Goal: Information Seeking & Learning: Learn about a topic

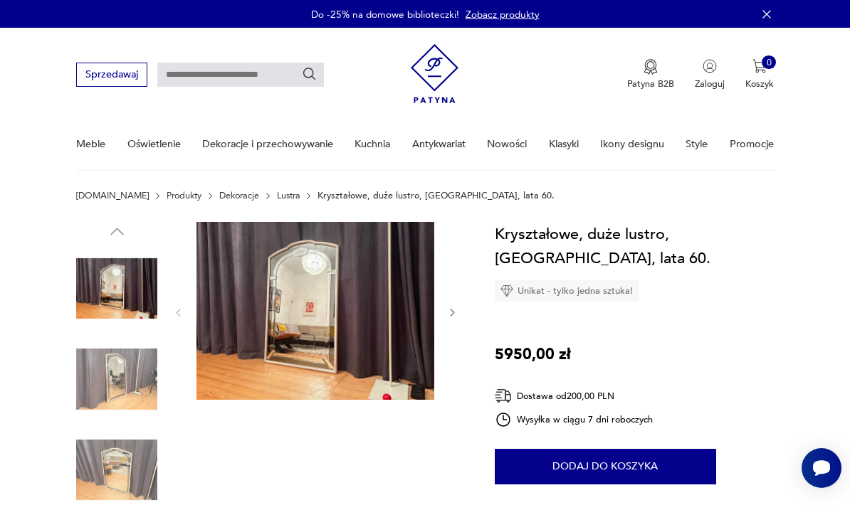
click at [322, 314] on img at bounding box center [315, 311] width 238 height 179
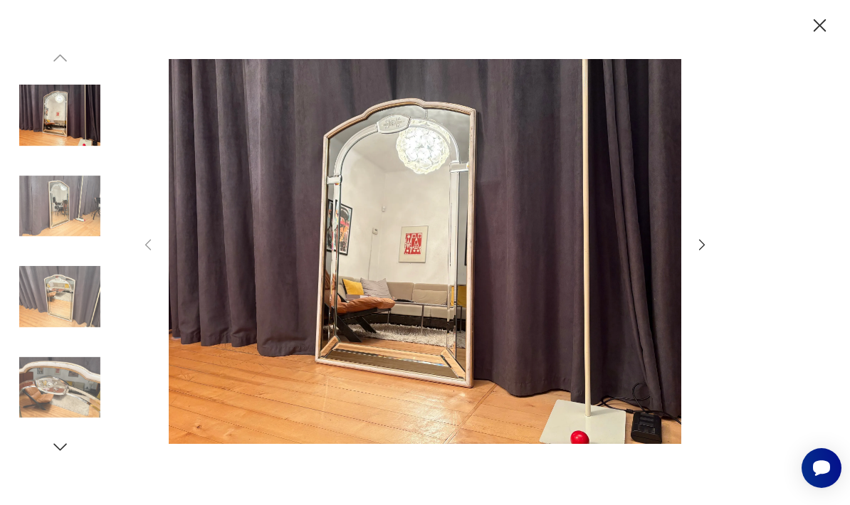
click at [704, 253] on icon "button" at bounding box center [702, 245] width 16 height 16
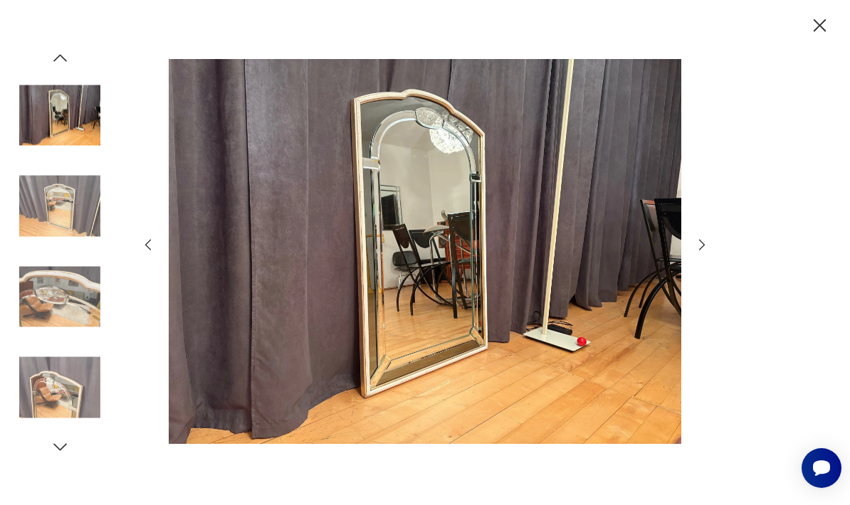
click at [725, 288] on div at bounding box center [425, 252] width 850 height 505
click at [695, 253] on icon "button" at bounding box center [702, 245] width 16 height 16
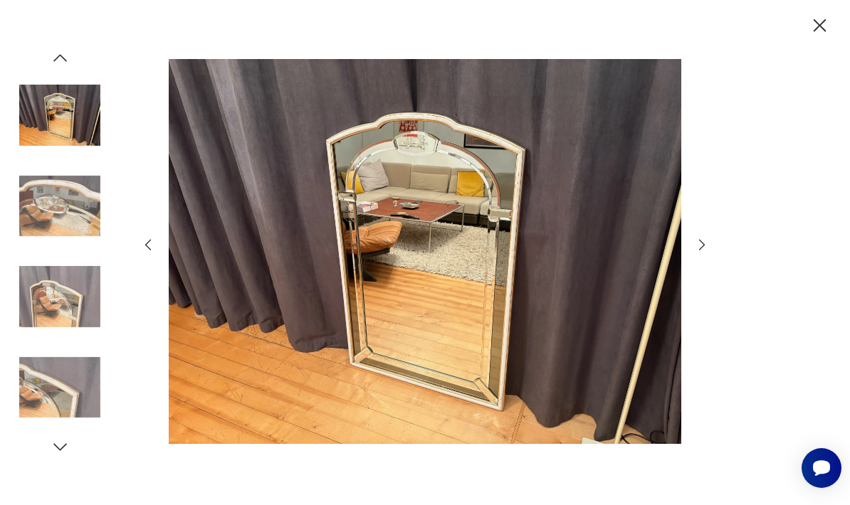
click at [707, 253] on icon "button" at bounding box center [702, 245] width 16 height 16
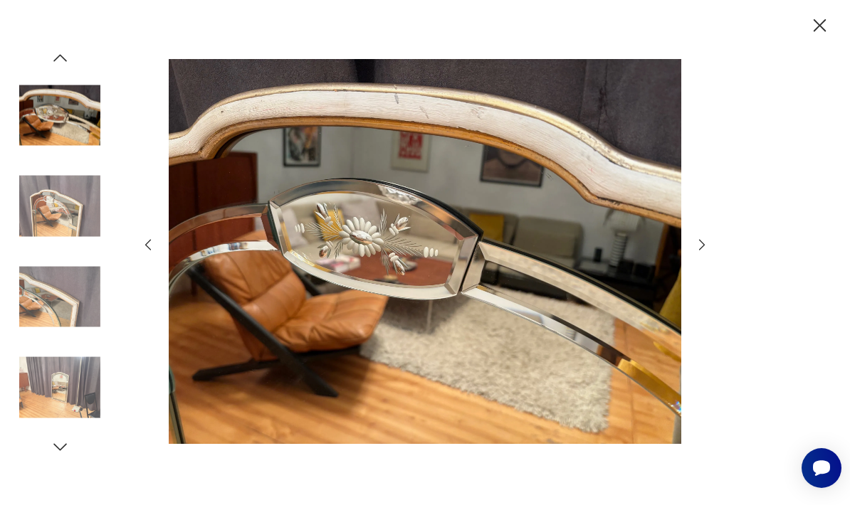
click at [709, 253] on icon "button" at bounding box center [702, 245] width 16 height 16
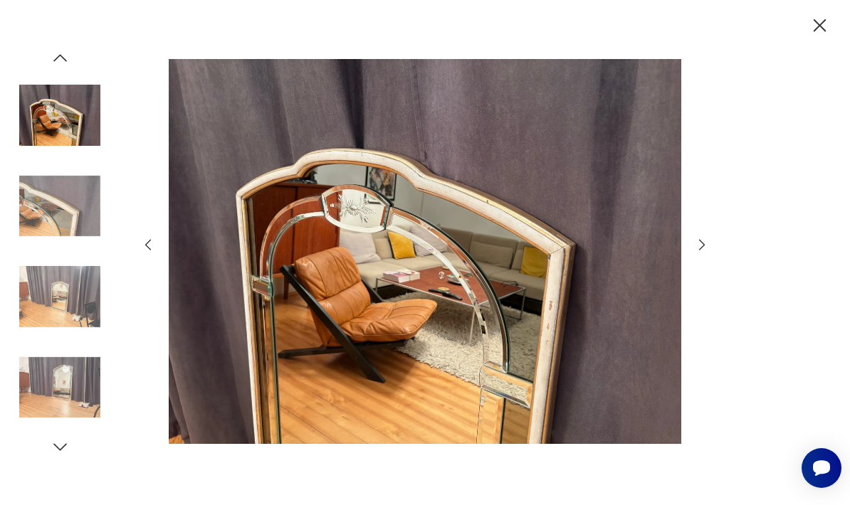
click at [707, 253] on icon "button" at bounding box center [702, 245] width 16 height 16
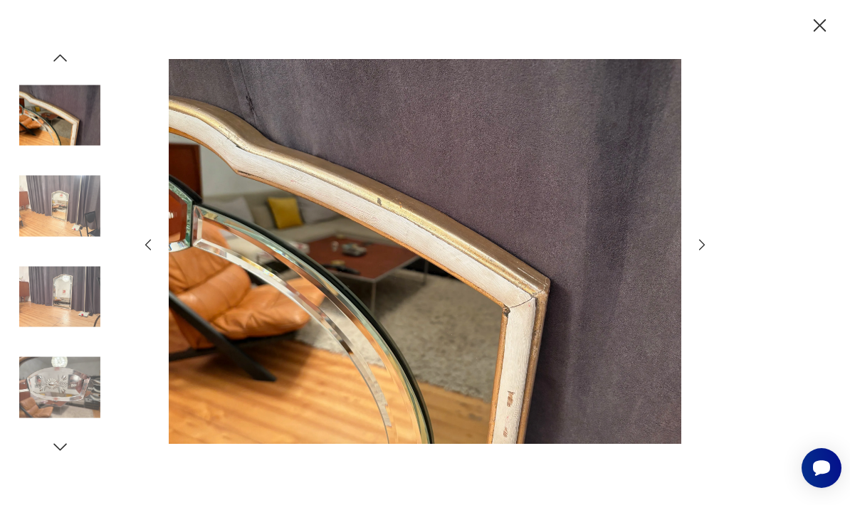
click at [702, 253] on icon "button" at bounding box center [702, 245] width 16 height 16
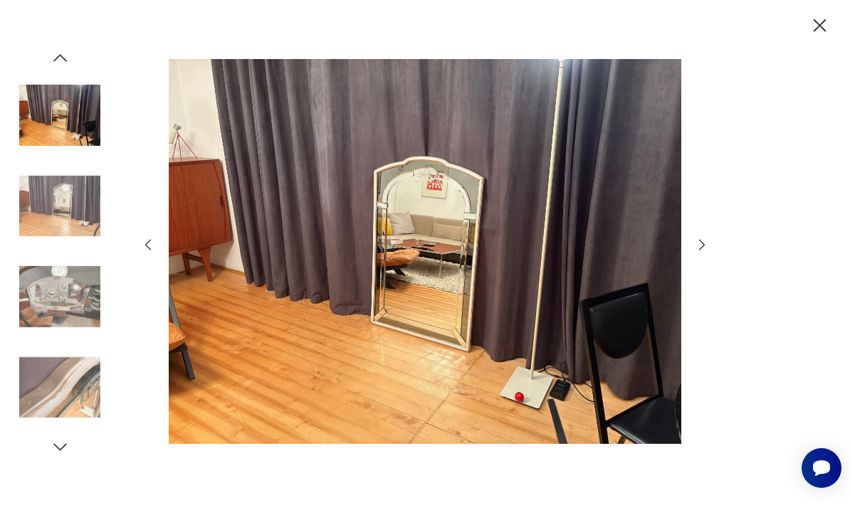
click at [701, 251] on icon "button" at bounding box center [702, 245] width 6 height 11
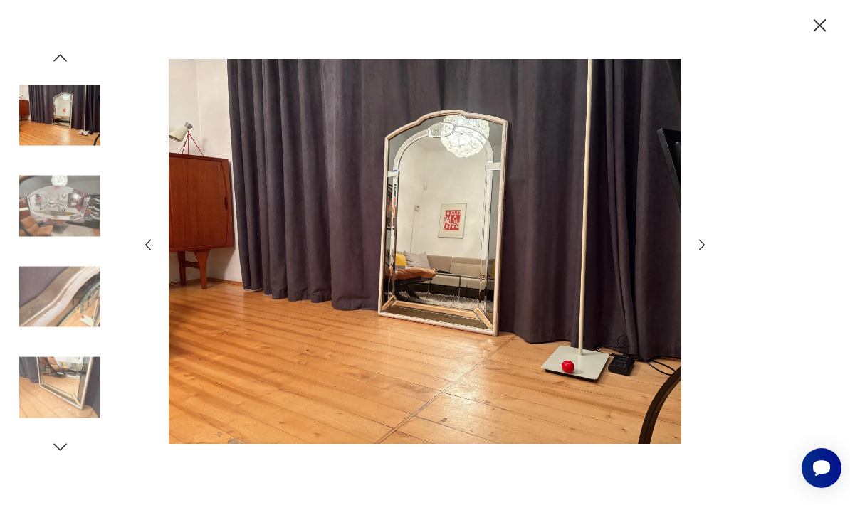
click at [702, 253] on icon "button" at bounding box center [702, 245] width 16 height 16
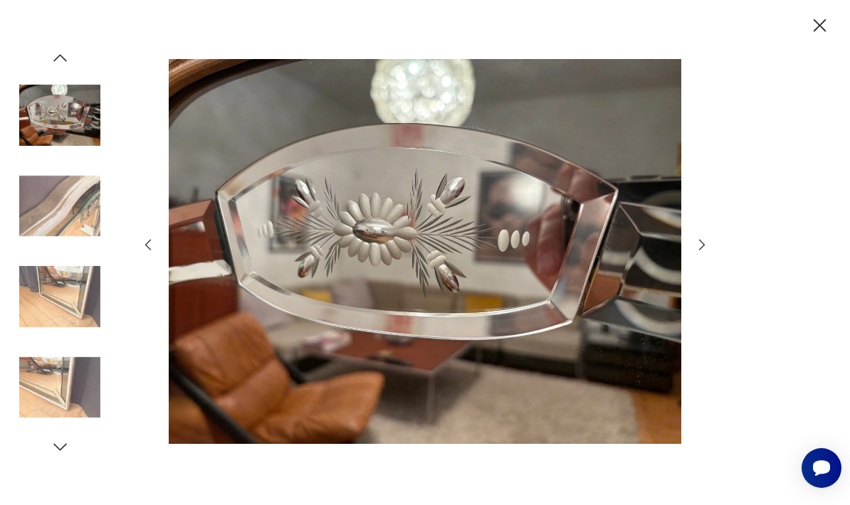
click at [829, 32] on icon "button" at bounding box center [820, 25] width 23 height 23
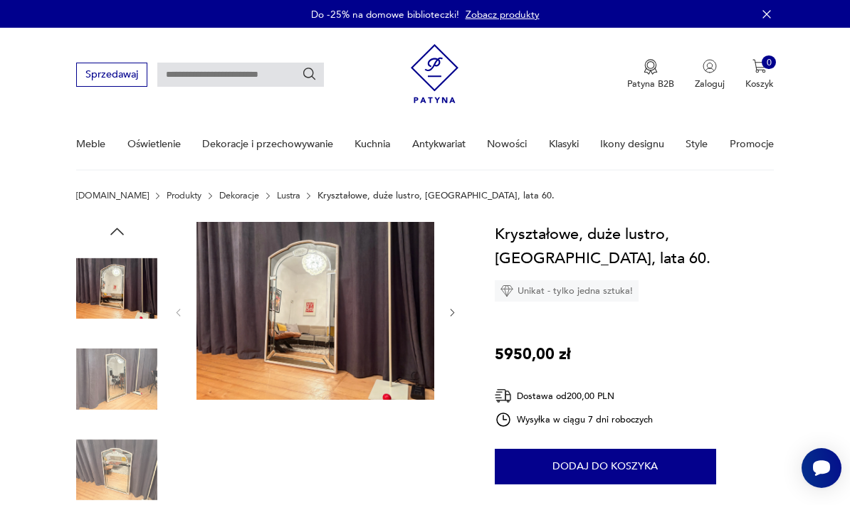
click at [292, 312] on img at bounding box center [315, 311] width 238 height 179
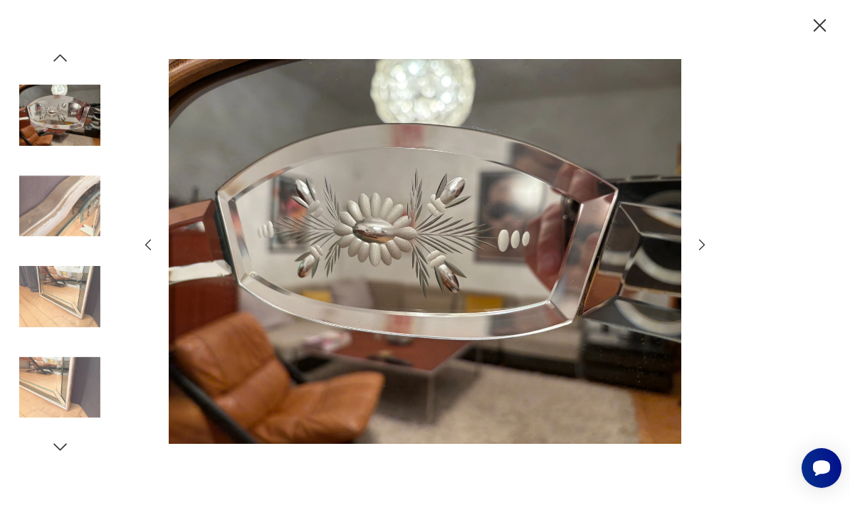
click at [706, 253] on icon "button" at bounding box center [702, 245] width 16 height 16
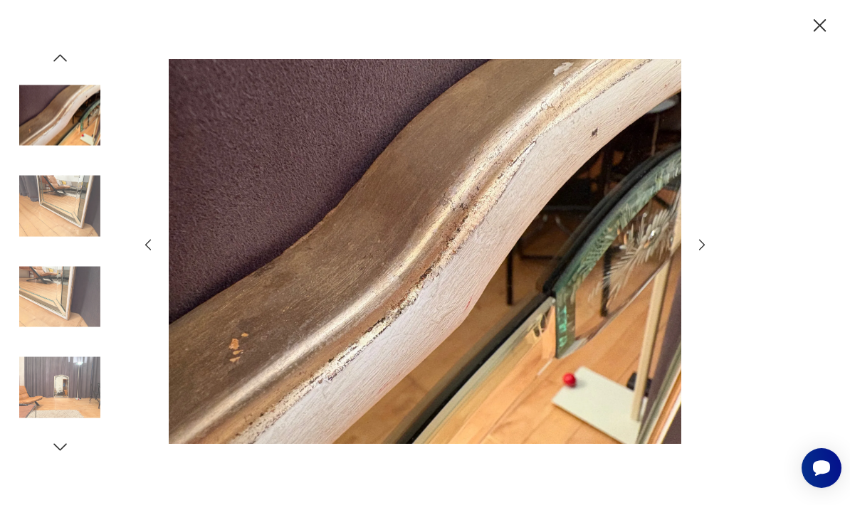
click at [704, 253] on icon "button" at bounding box center [702, 245] width 16 height 16
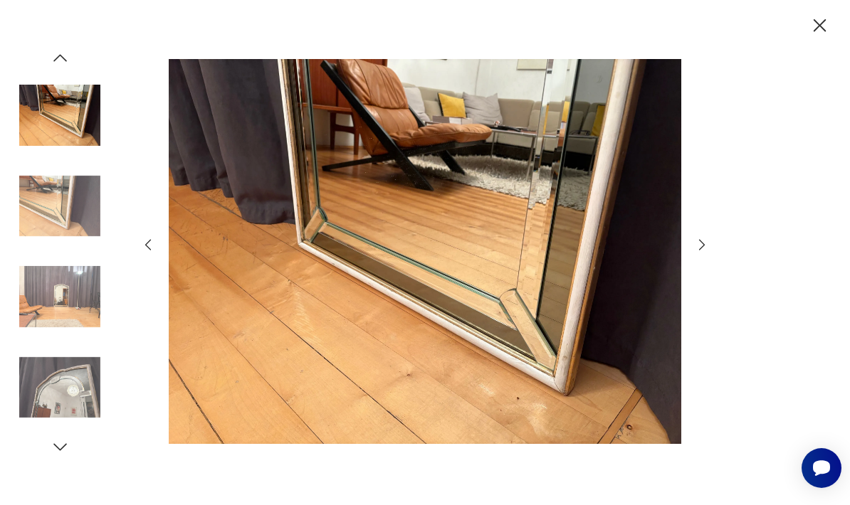
click at [705, 253] on icon "button" at bounding box center [702, 245] width 16 height 16
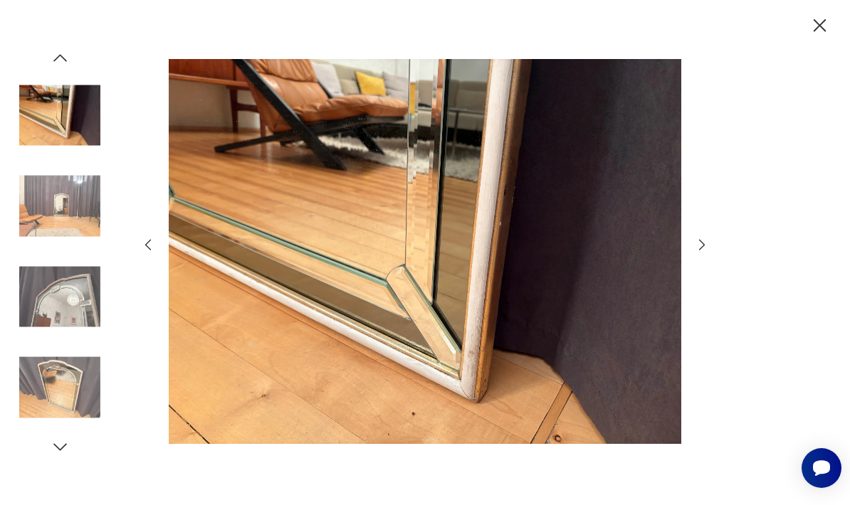
click at [708, 253] on icon "button" at bounding box center [702, 245] width 16 height 16
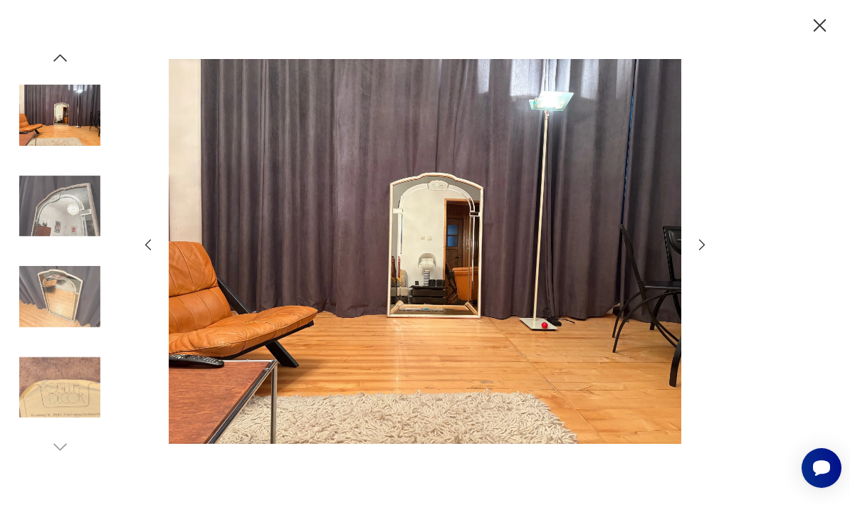
click at [709, 253] on icon "button" at bounding box center [702, 245] width 16 height 16
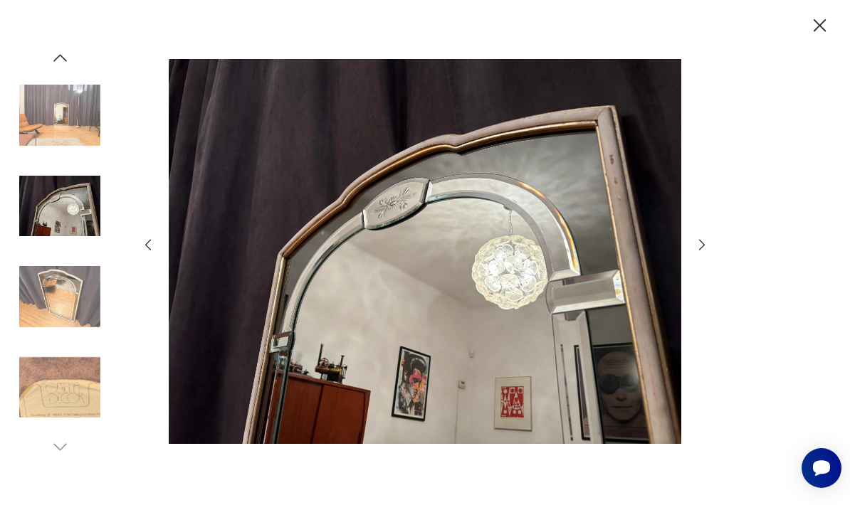
click at [708, 253] on icon "button" at bounding box center [702, 245] width 16 height 16
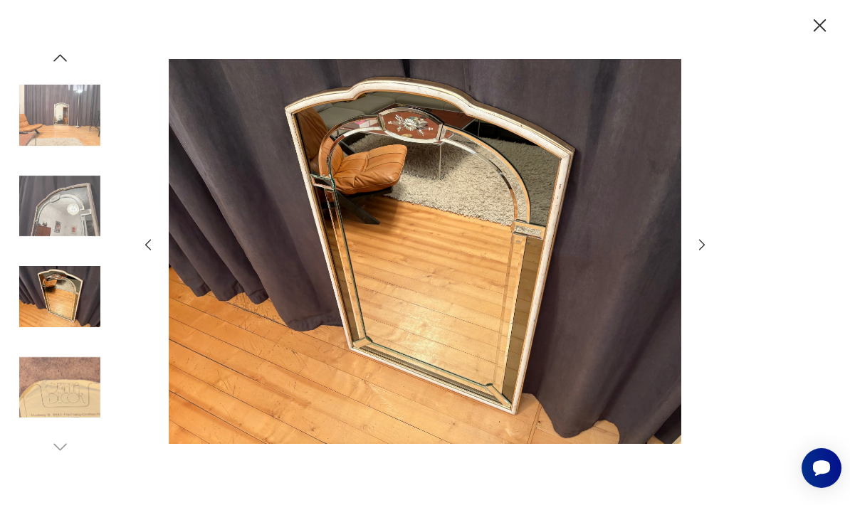
click at [705, 253] on icon "button" at bounding box center [702, 245] width 16 height 16
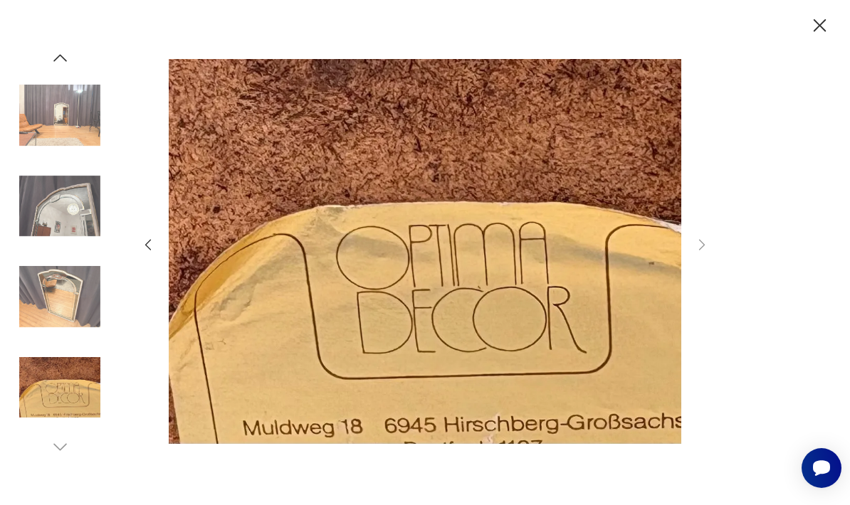
click at [830, 28] on icon "button" at bounding box center [820, 25] width 23 height 23
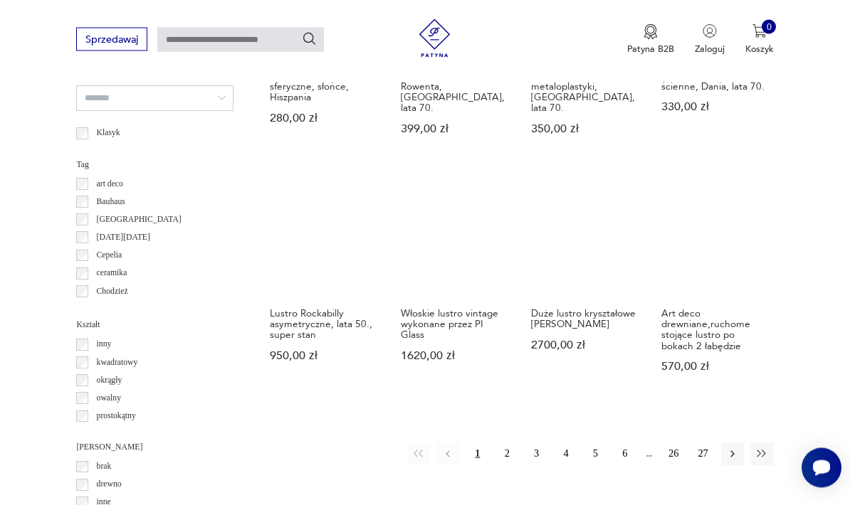
scroll to position [1113, 0]
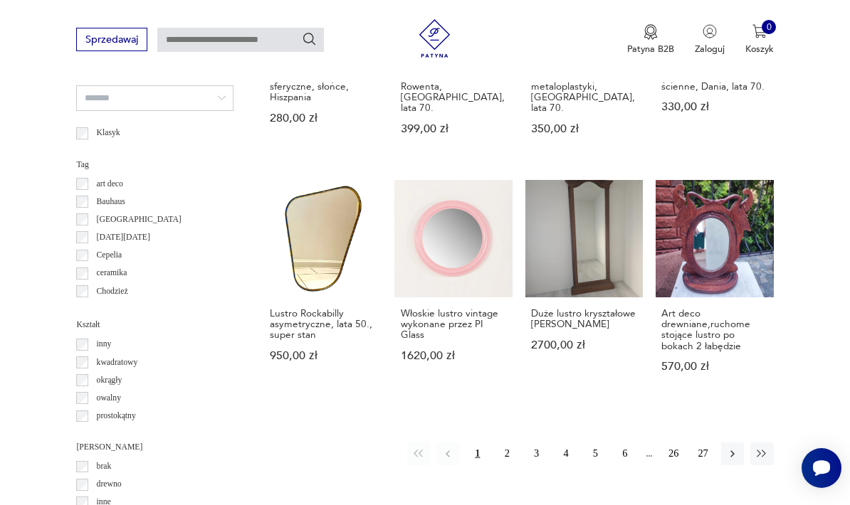
click at [734, 458] on icon "button" at bounding box center [732, 454] width 13 height 13
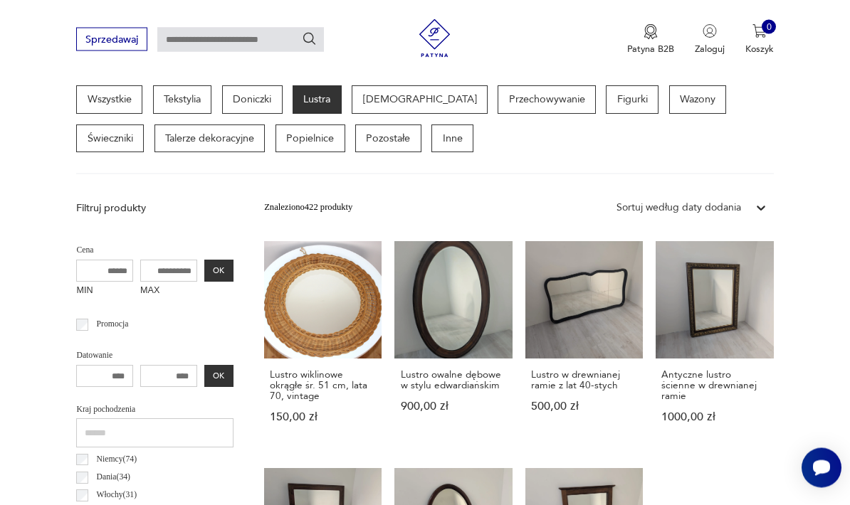
scroll to position [329, 0]
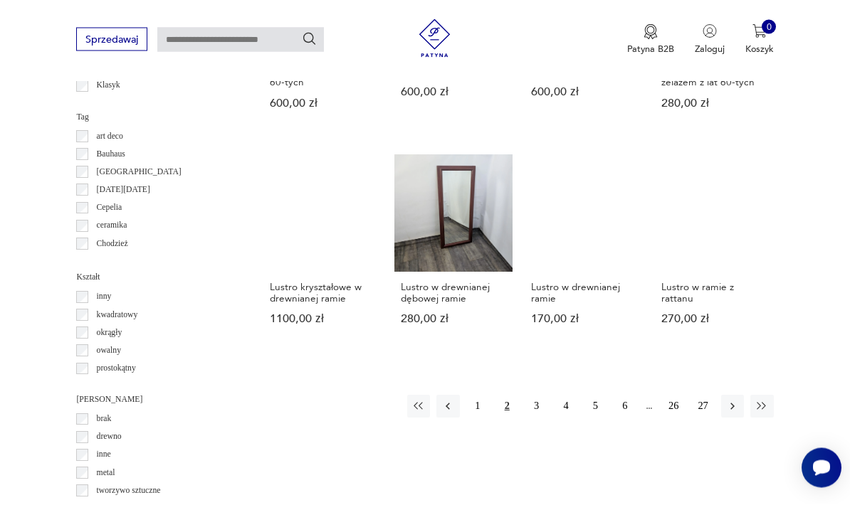
scroll to position [1158, 0]
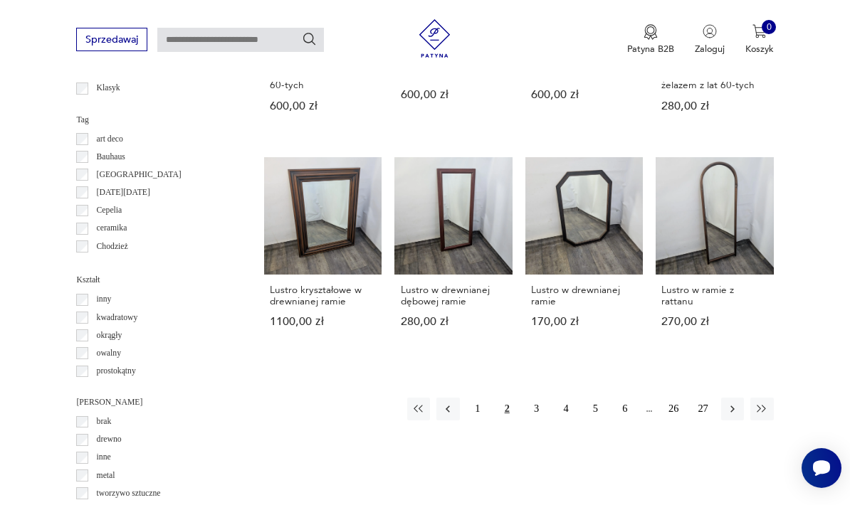
click at [734, 406] on icon "button" at bounding box center [732, 409] width 13 height 13
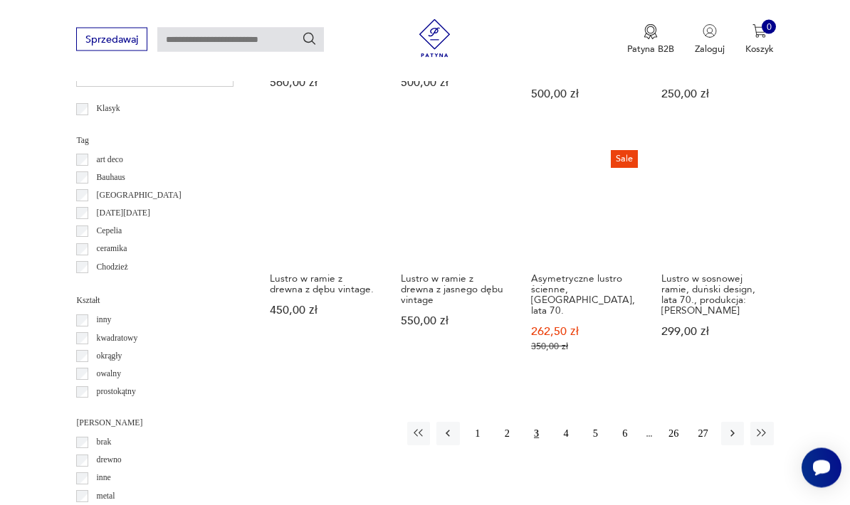
scroll to position [1139, 0]
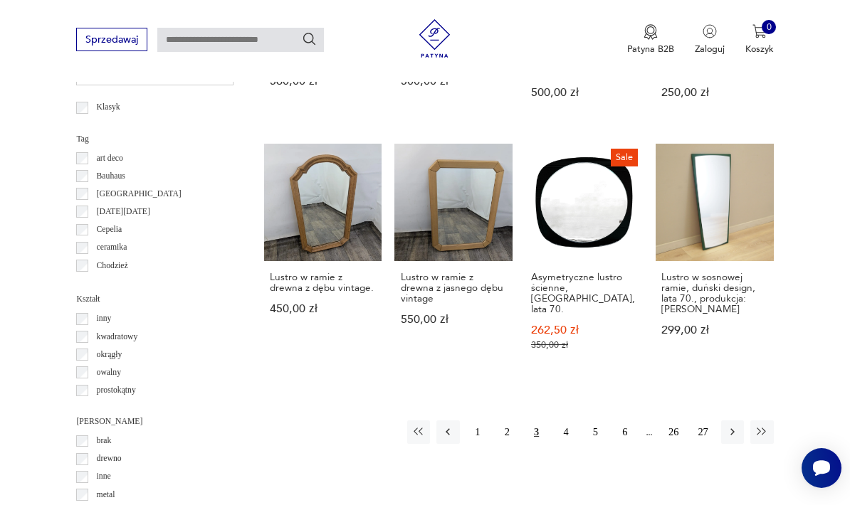
click at [736, 426] on icon "button" at bounding box center [732, 432] width 13 height 13
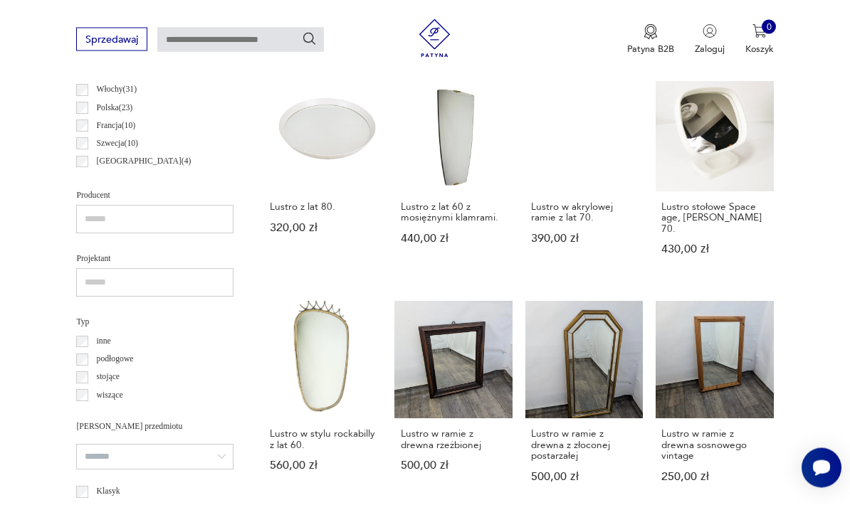
scroll to position [329, 0]
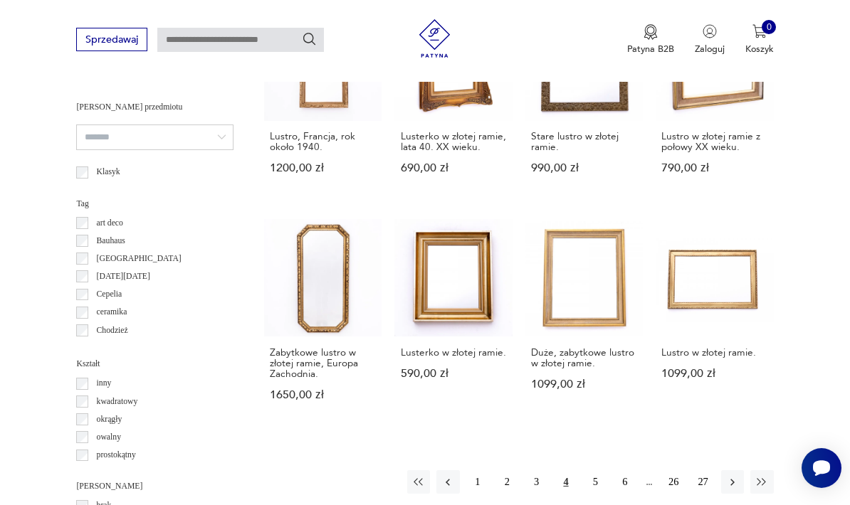
click at [739, 470] on button "button" at bounding box center [732, 481] width 23 height 23
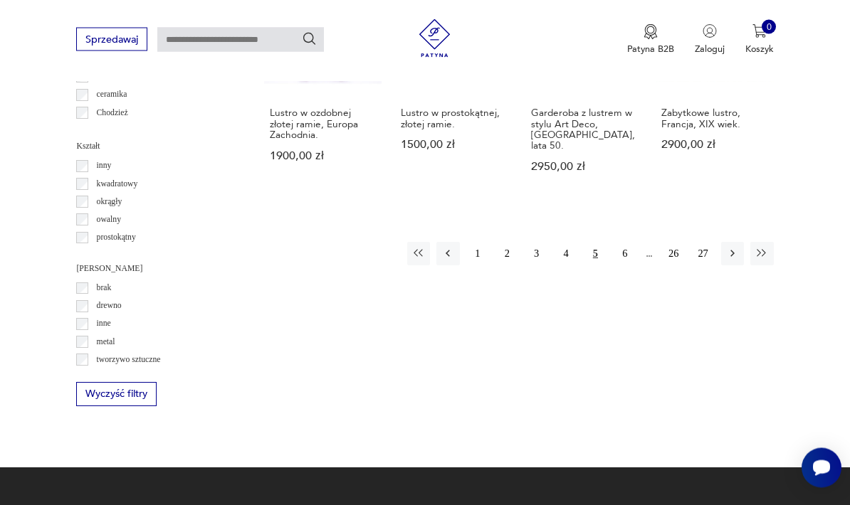
scroll to position [1312, 0]
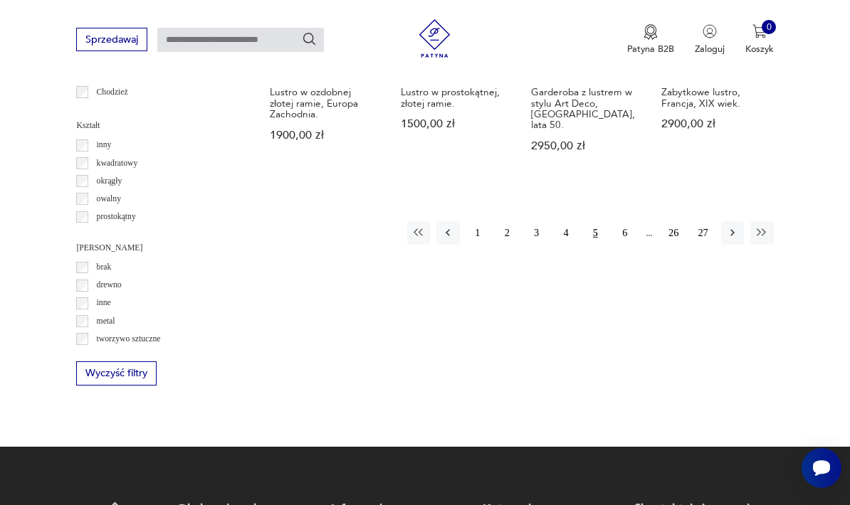
click at [733, 239] on icon "button" at bounding box center [732, 232] width 13 height 13
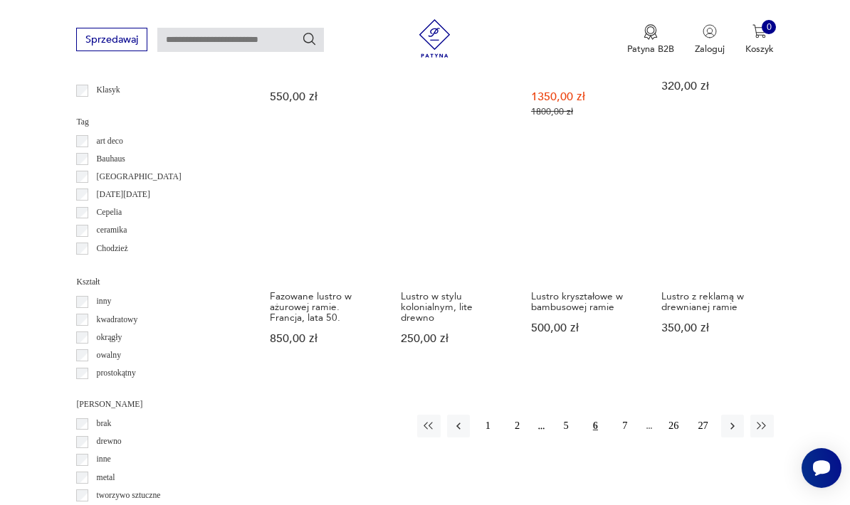
scroll to position [1174, 0]
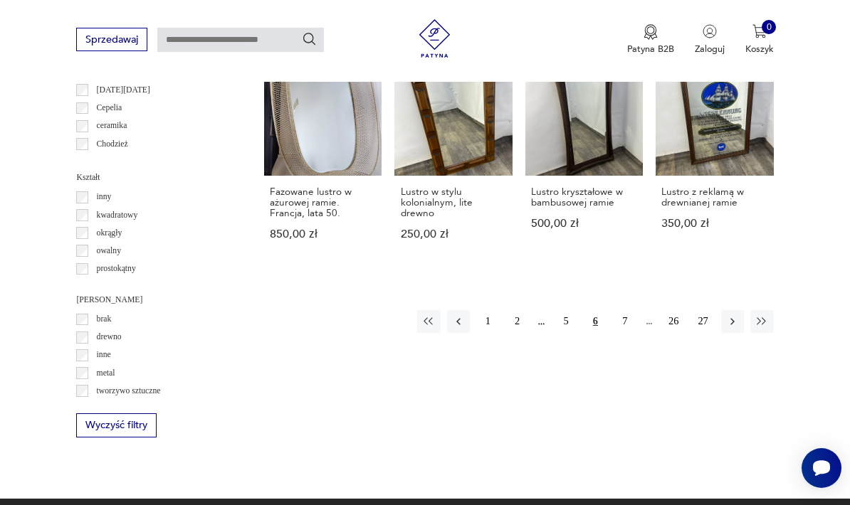
click at [731, 315] on icon "button" at bounding box center [732, 321] width 13 height 13
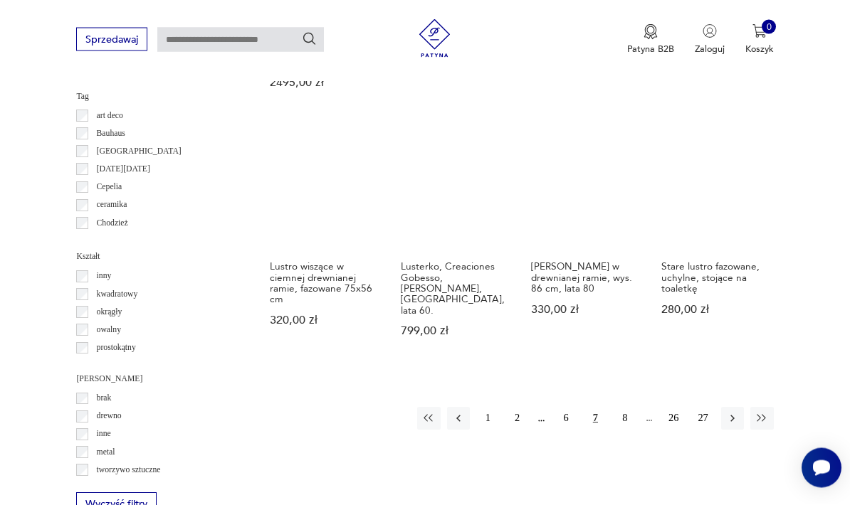
scroll to position [1196, 0]
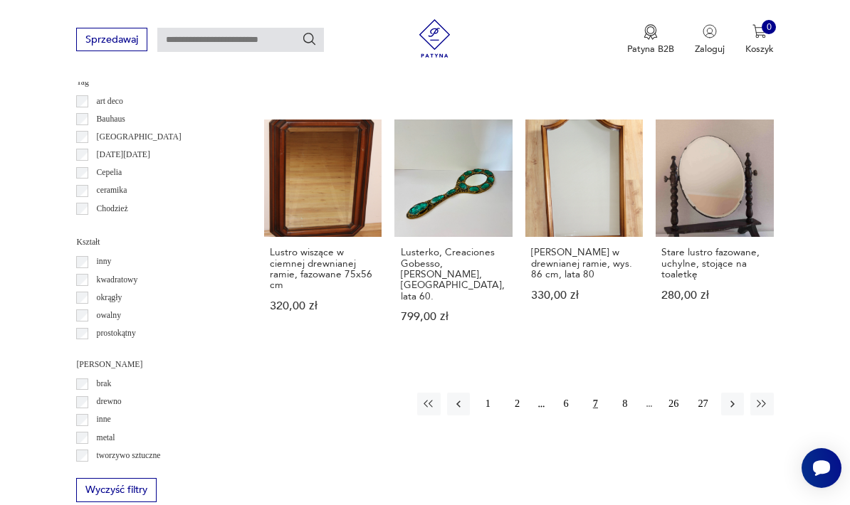
click at [729, 398] on icon "button" at bounding box center [732, 404] width 13 height 13
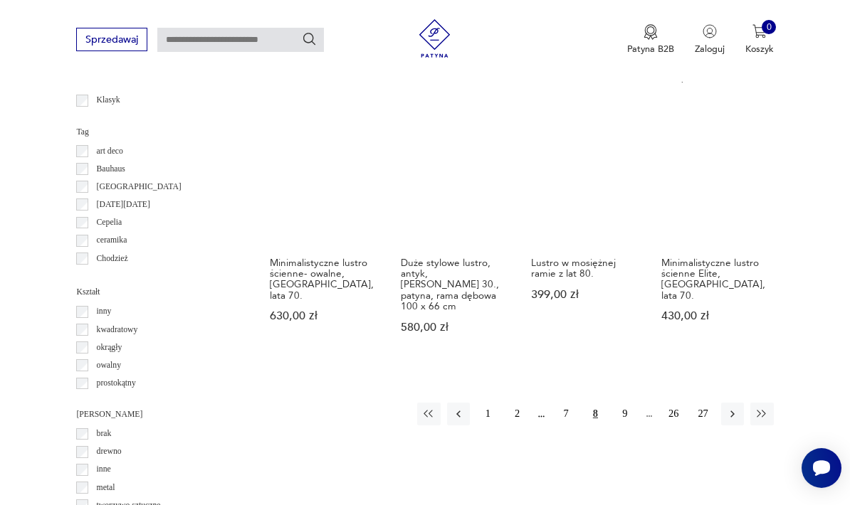
scroll to position [1168, 0]
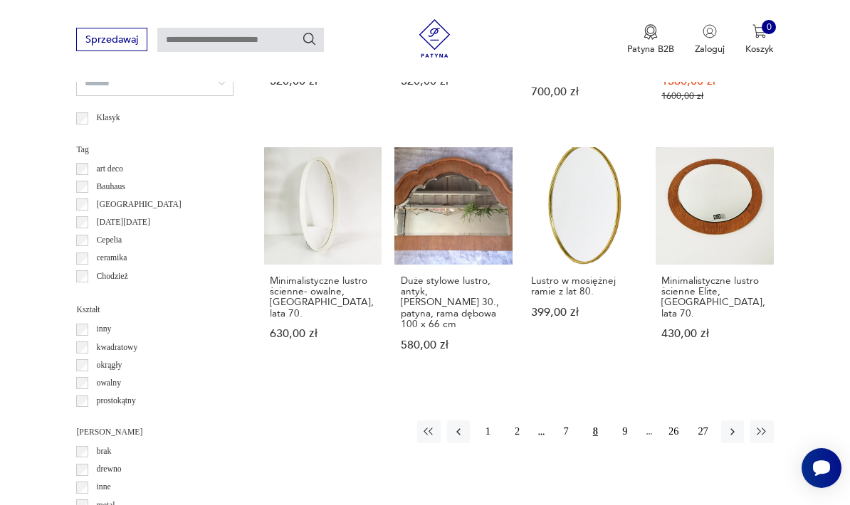
click at [738, 432] on icon "button" at bounding box center [732, 432] width 13 height 13
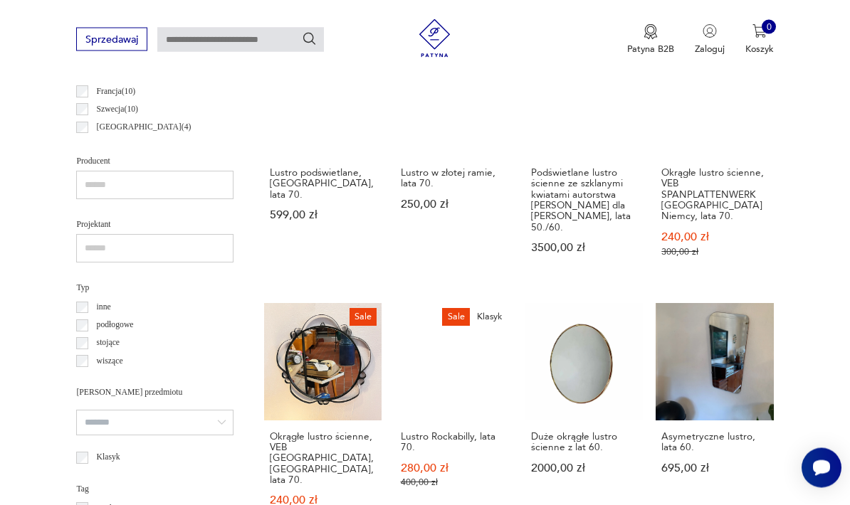
scroll to position [791, 0]
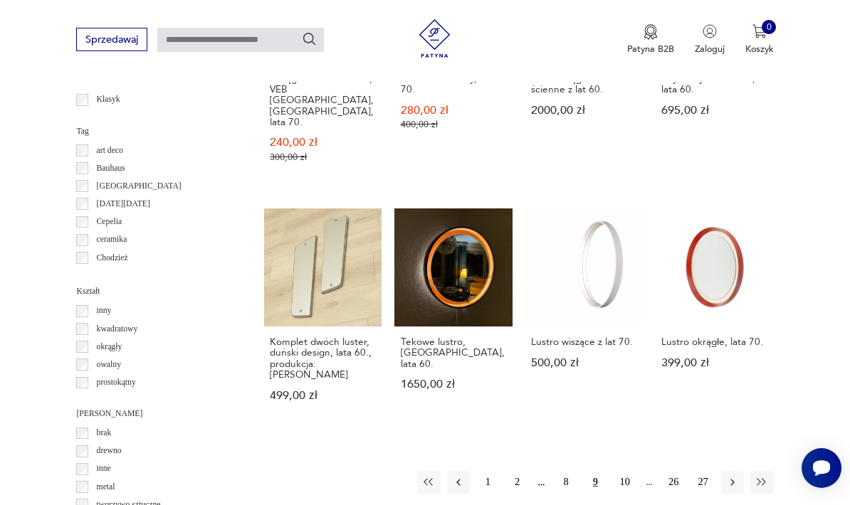
click at [732, 476] on icon "button" at bounding box center [732, 482] width 13 height 13
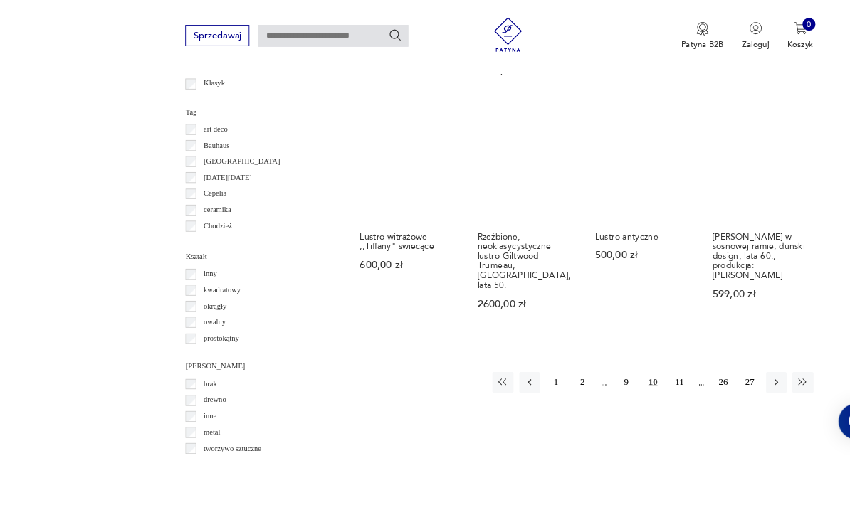
scroll to position [1123, 0]
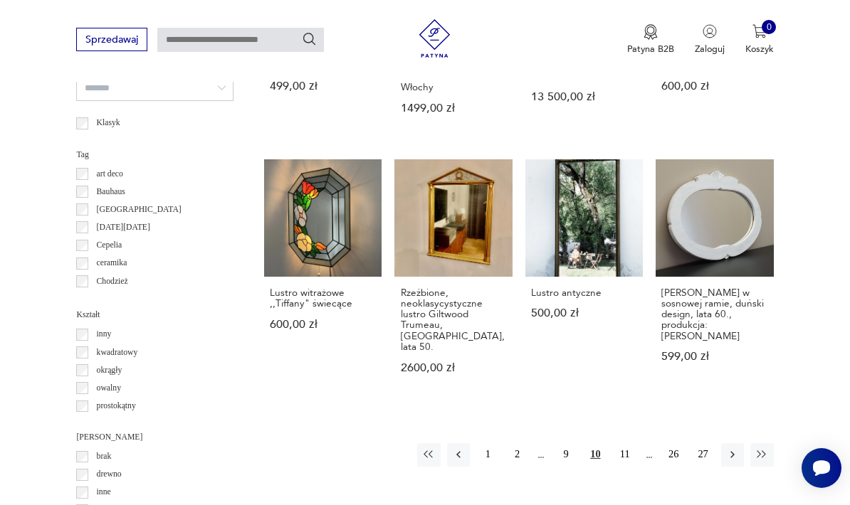
click at [734, 453] on button "button" at bounding box center [732, 454] width 23 height 23
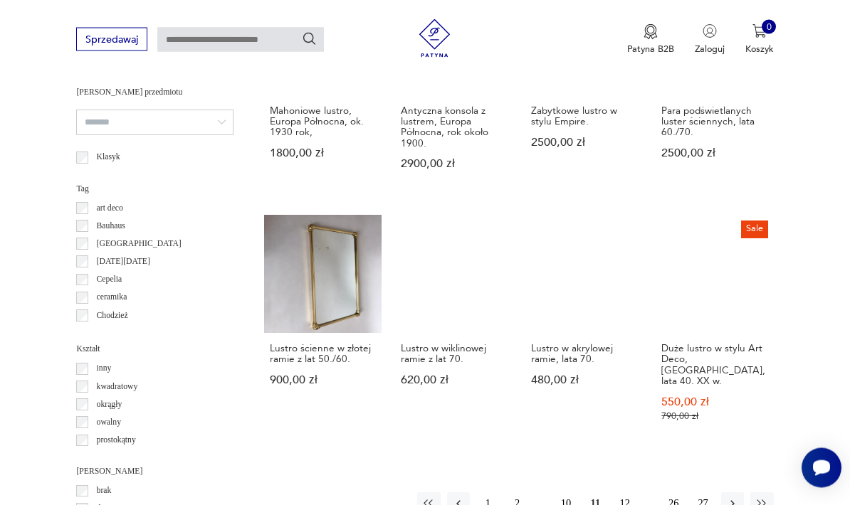
scroll to position [1109, 0]
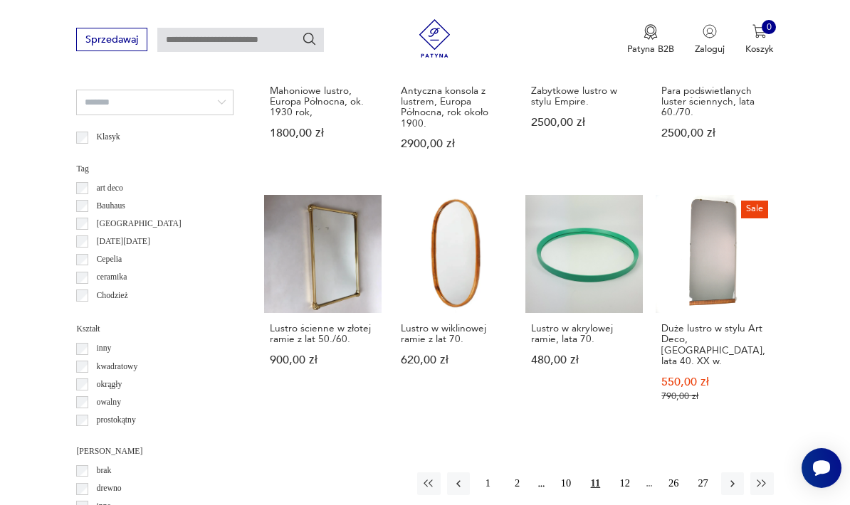
click at [737, 478] on icon "button" at bounding box center [732, 484] width 13 height 13
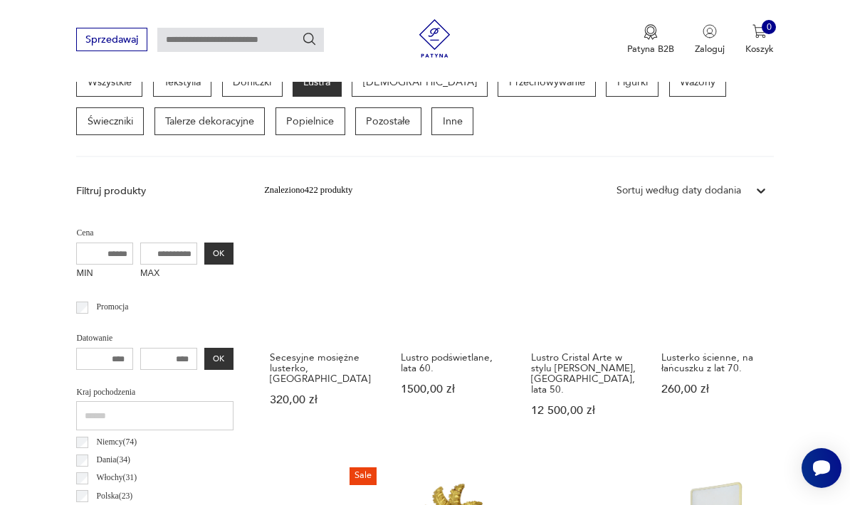
scroll to position [388, 0]
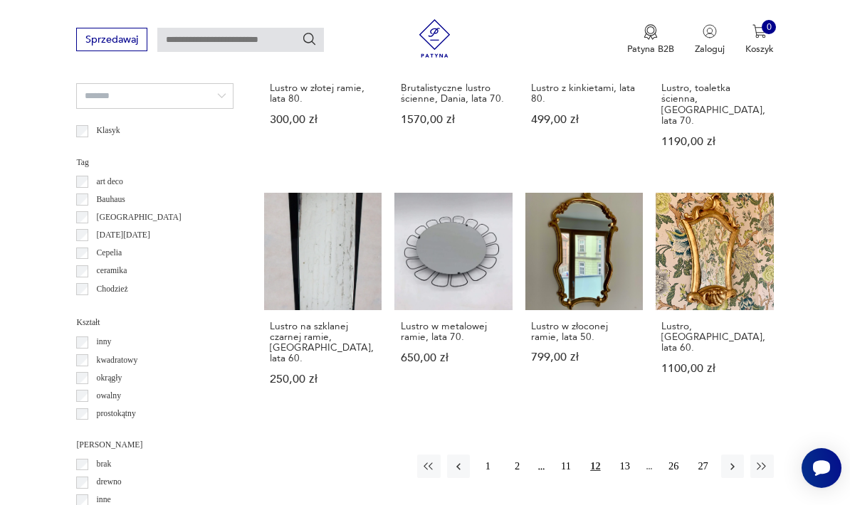
click at [734, 460] on icon "button" at bounding box center [732, 466] width 13 height 13
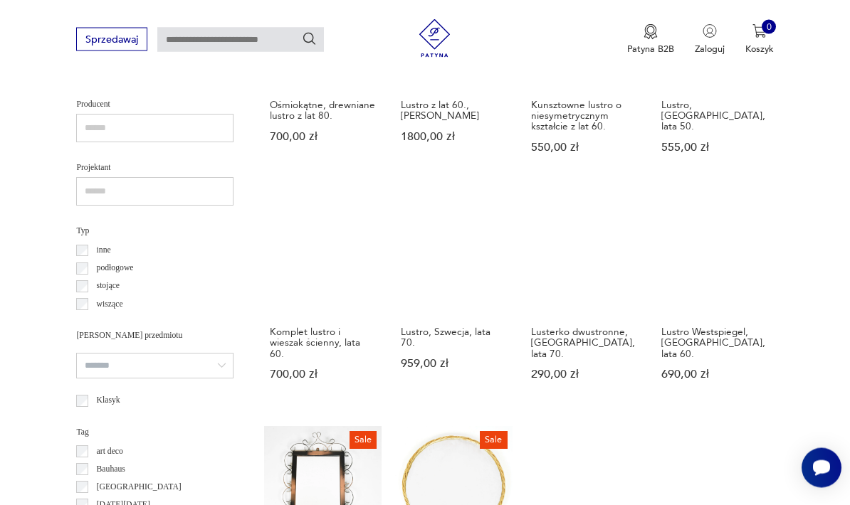
scroll to position [857, 0]
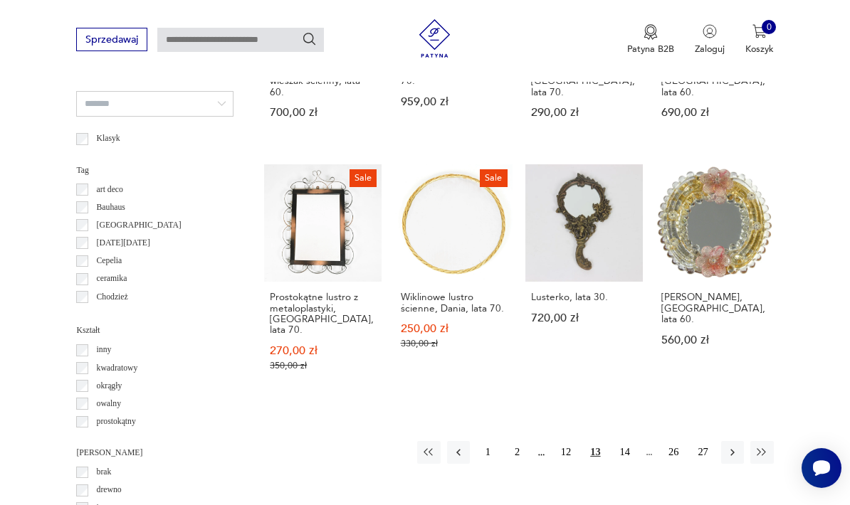
click at [733, 456] on icon "button" at bounding box center [732, 452] width 4 height 7
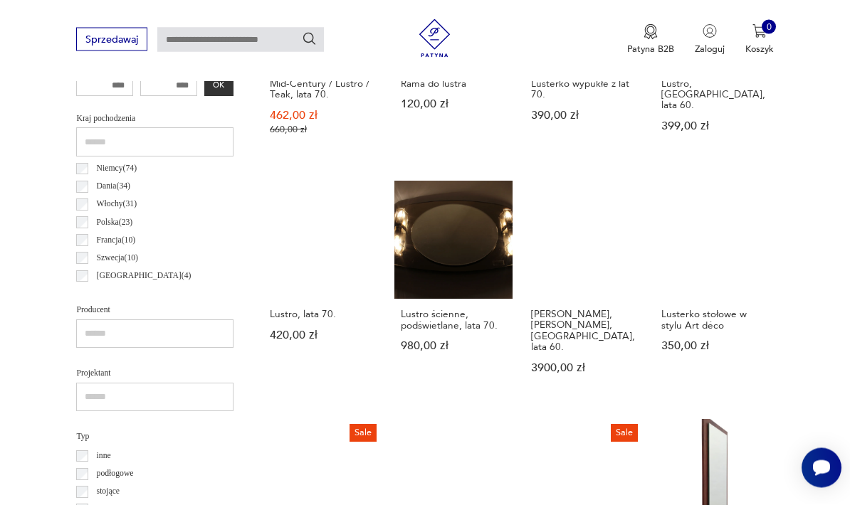
scroll to position [641, 0]
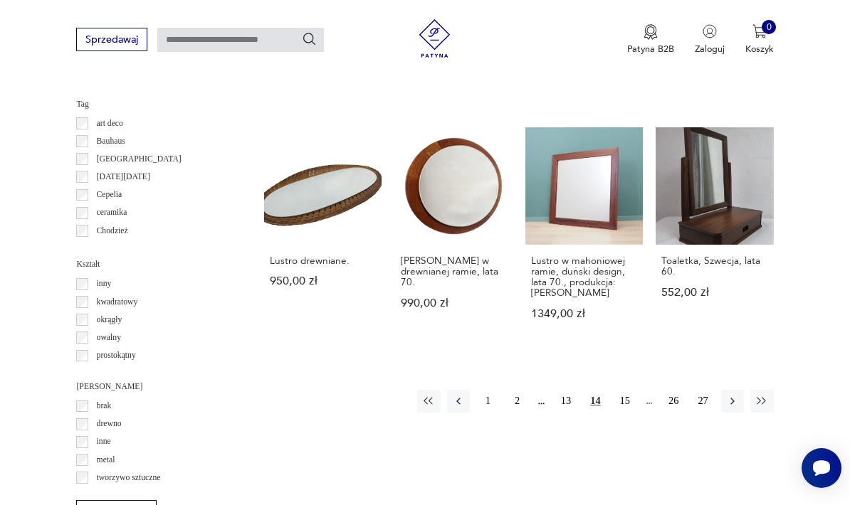
click at [737, 395] on icon "button" at bounding box center [732, 401] width 13 height 13
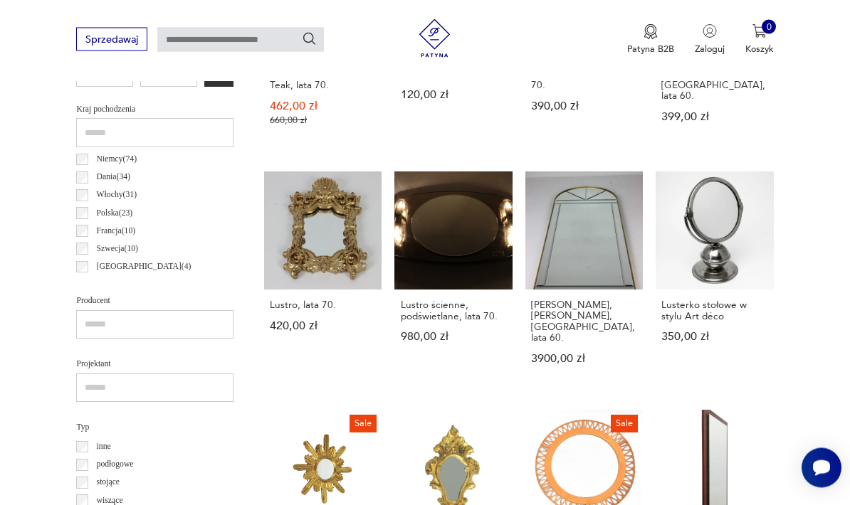
scroll to position [329, 0]
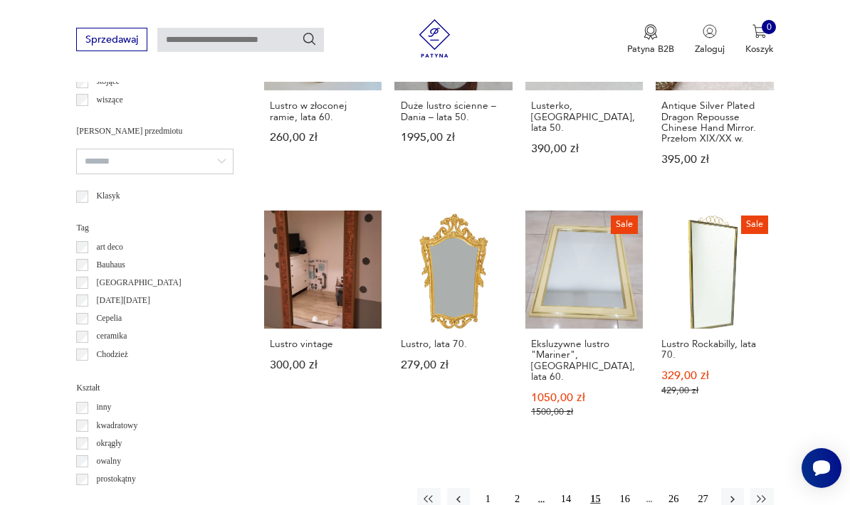
scroll to position [1067, 0]
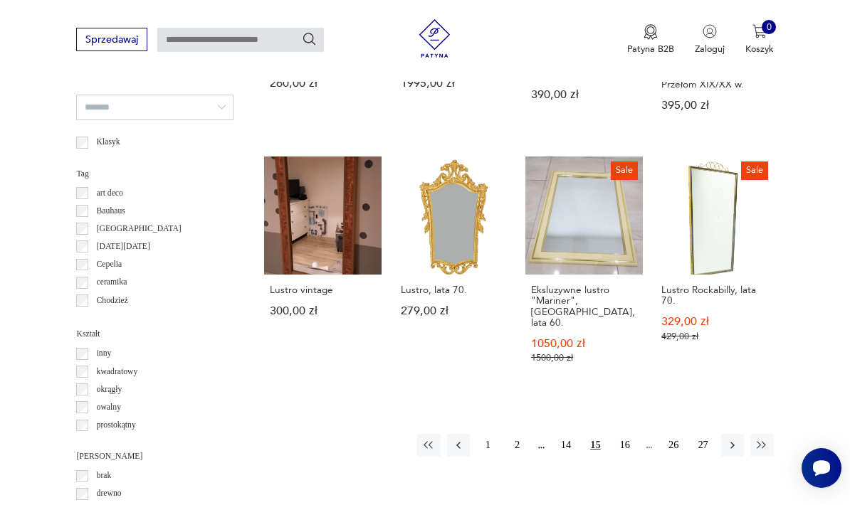
click at [736, 452] on icon "button" at bounding box center [732, 445] width 13 height 13
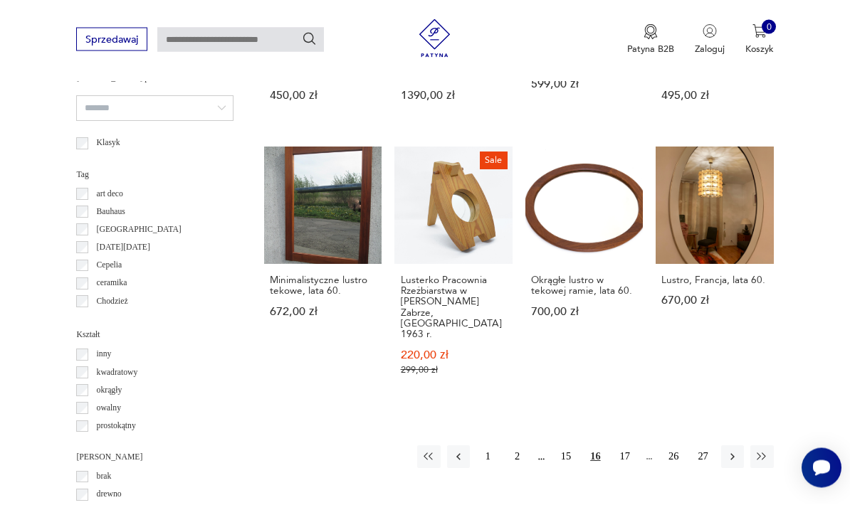
scroll to position [1101, 0]
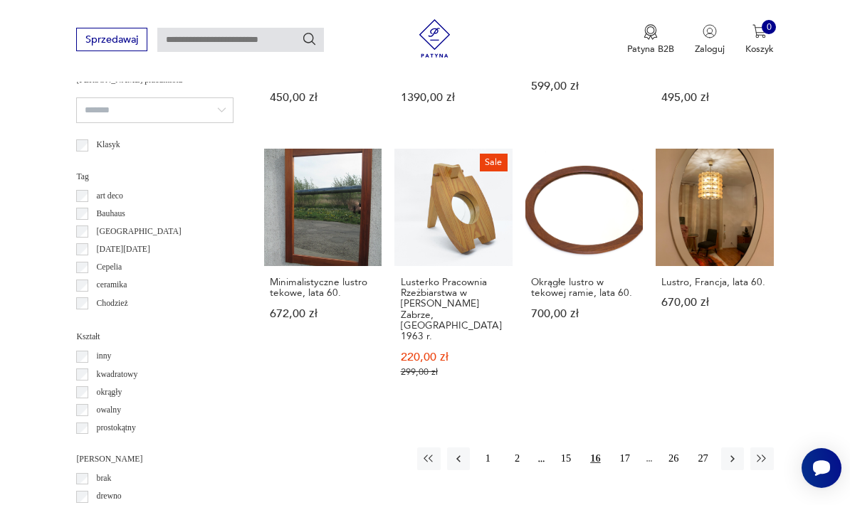
click at [740, 469] on button "button" at bounding box center [732, 459] width 23 height 23
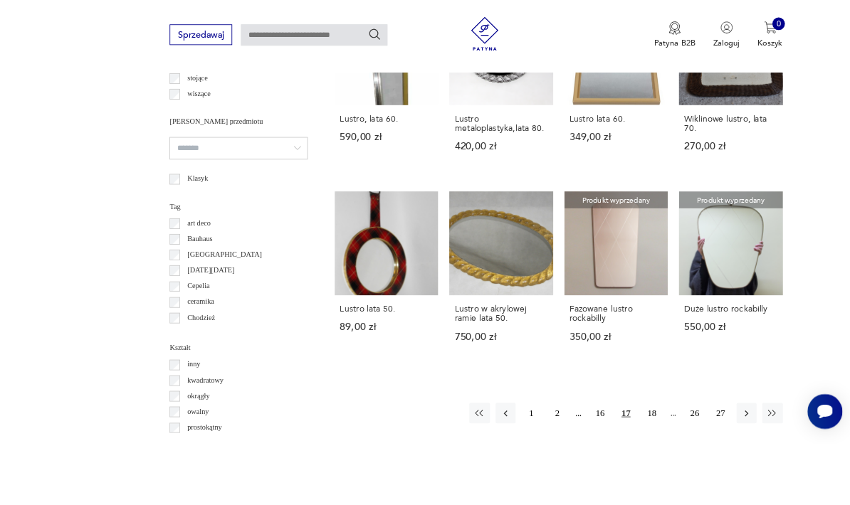
scroll to position [1068, 0]
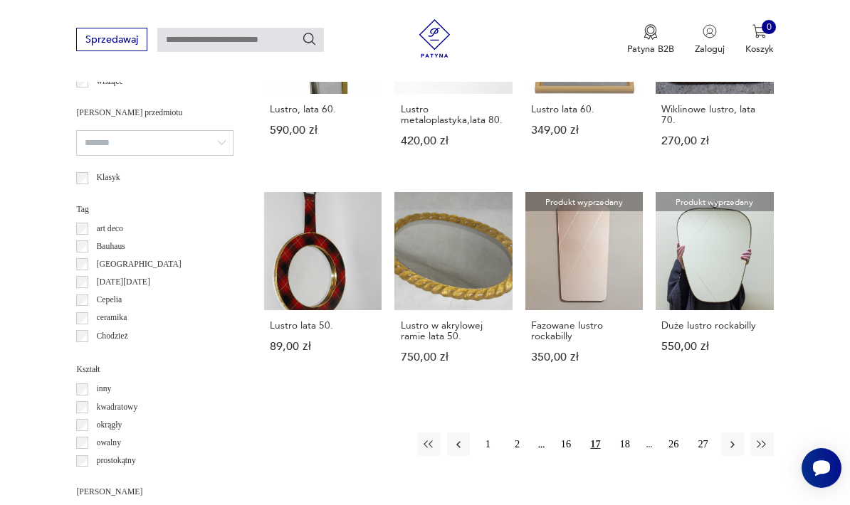
click at [731, 456] on button "button" at bounding box center [732, 444] width 23 height 23
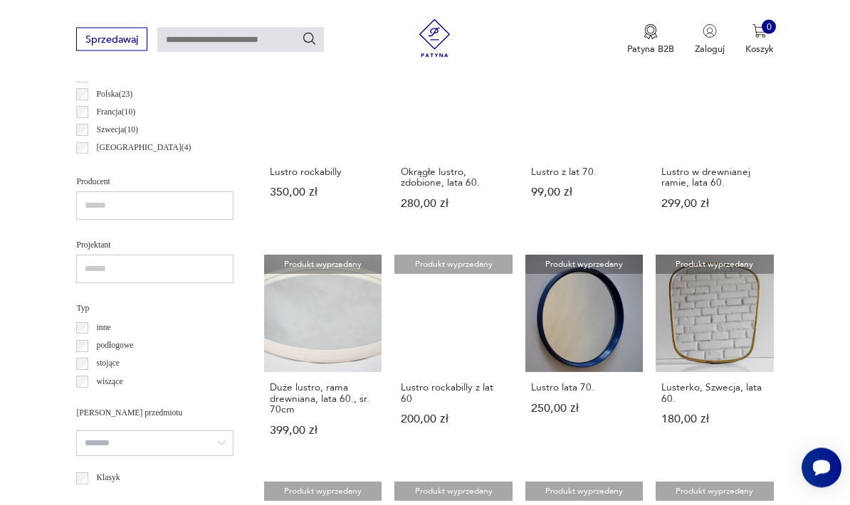
scroll to position [769, 0]
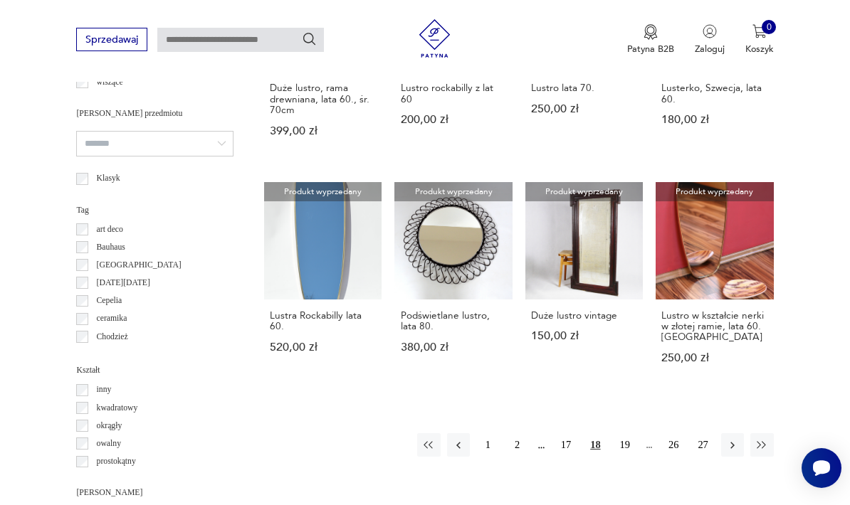
click at [732, 452] on icon "button" at bounding box center [732, 445] width 13 height 13
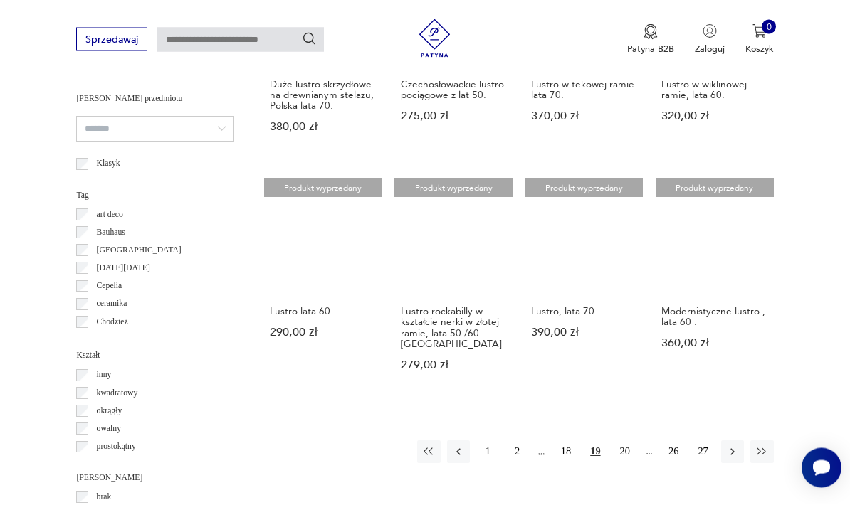
scroll to position [1092, 0]
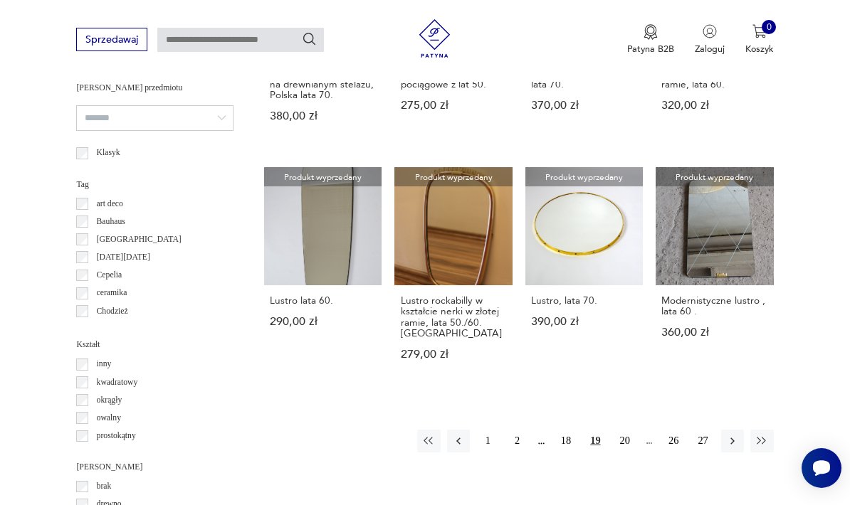
click at [736, 448] on icon "button" at bounding box center [732, 441] width 13 height 13
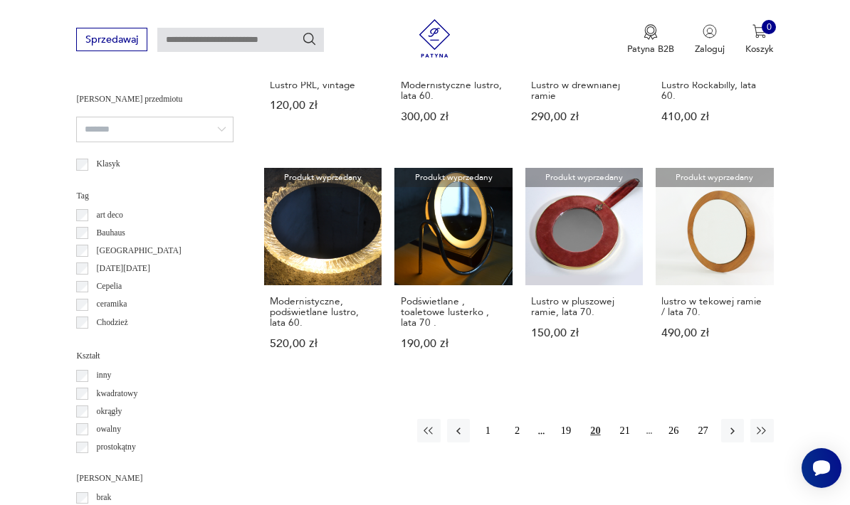
scroll to position [1101, 0]
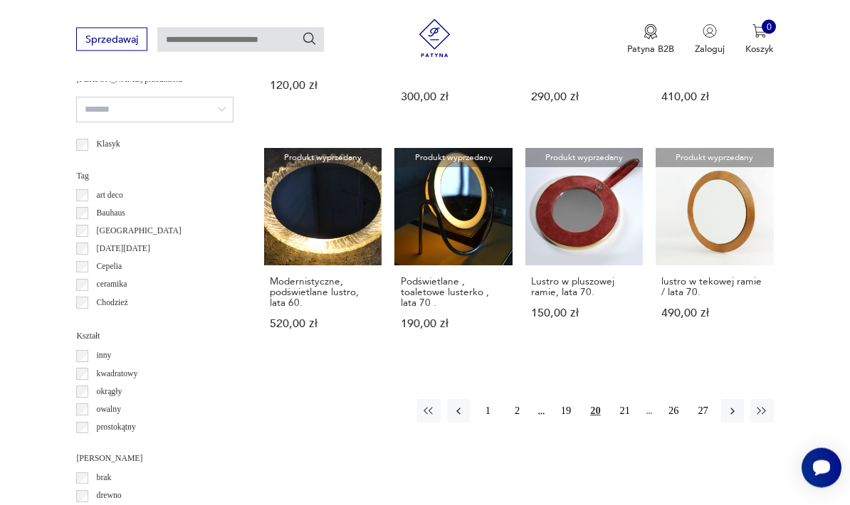
click at [737, 418] on icon "button" at bounding box center [732, 412] width 13 height 13
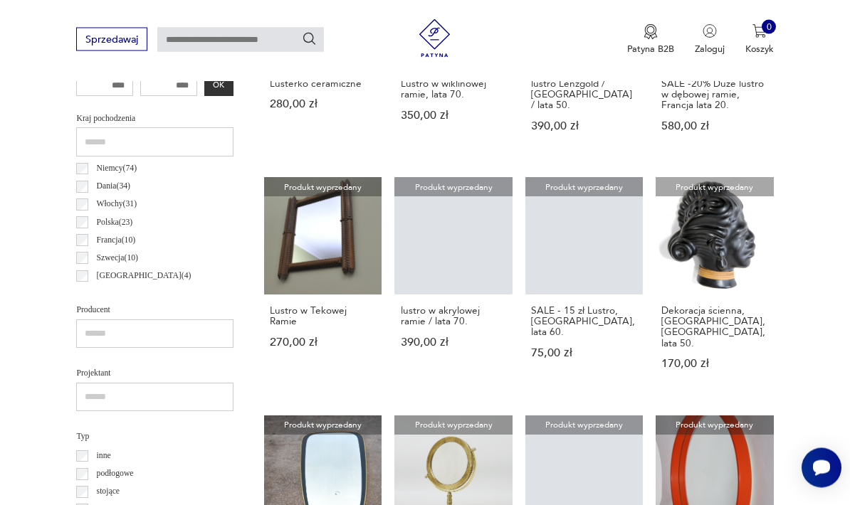
scroll to position [640, 0]
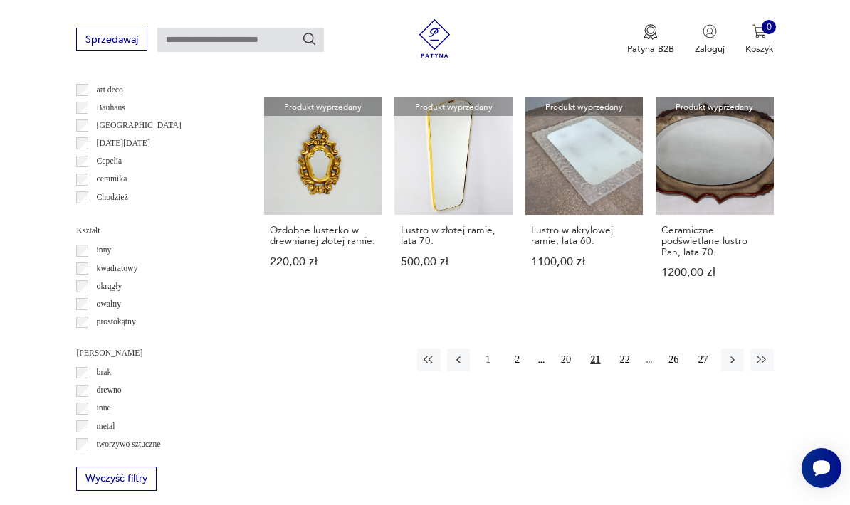
click at [727, 363] on icon "button" at bounding box center [732, 360] width 13 height 13
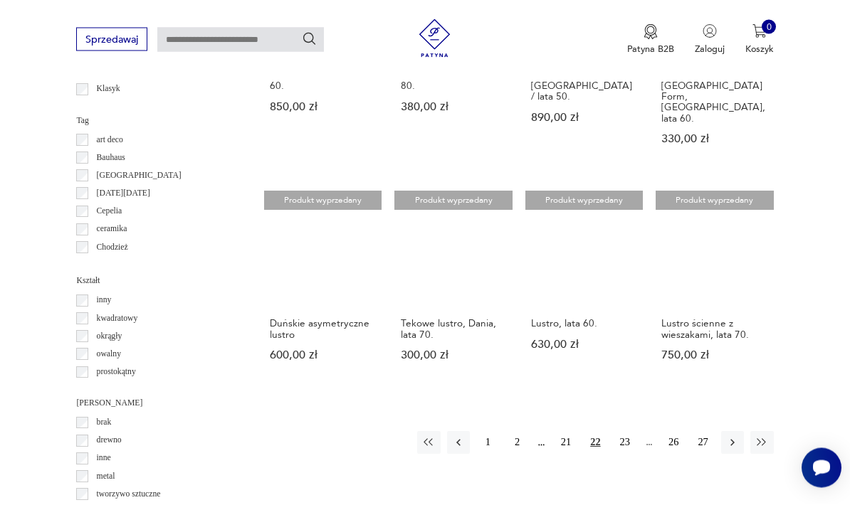
scroll to position [1157, 0]
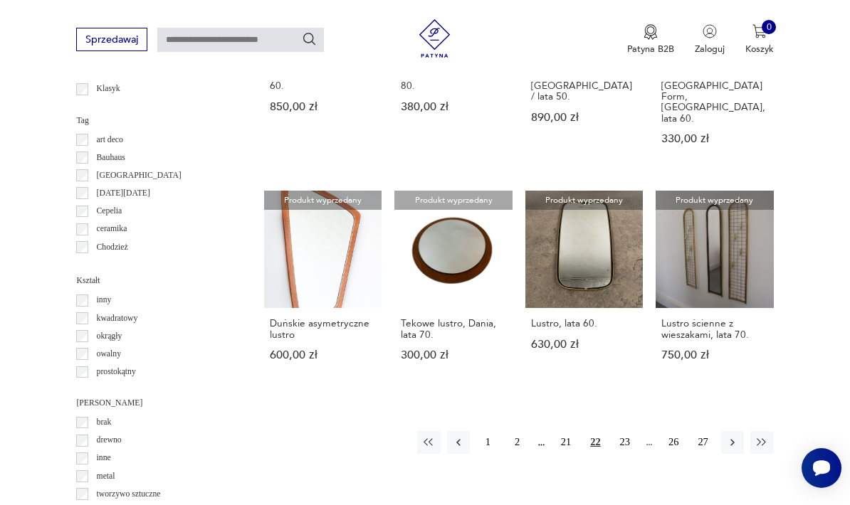
click at [733, 431] on button "button" at bounding box center [732, 442] width 23 height 23
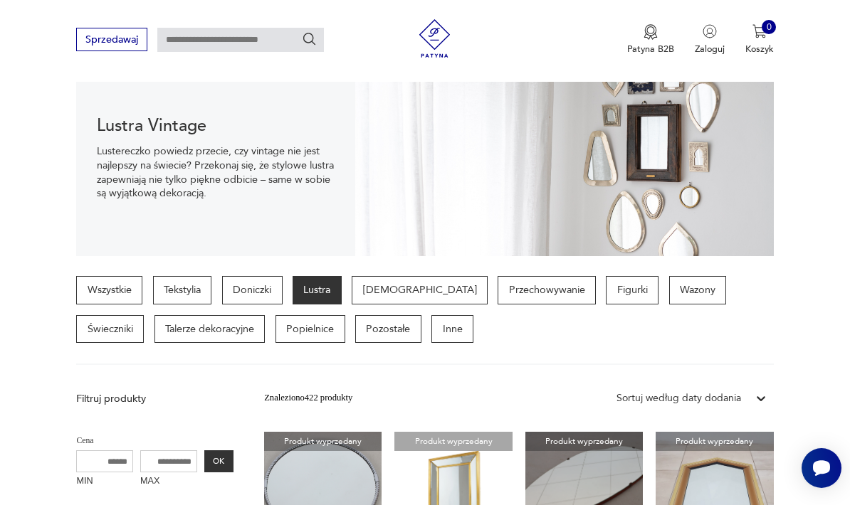
scroll to position [137, 0]
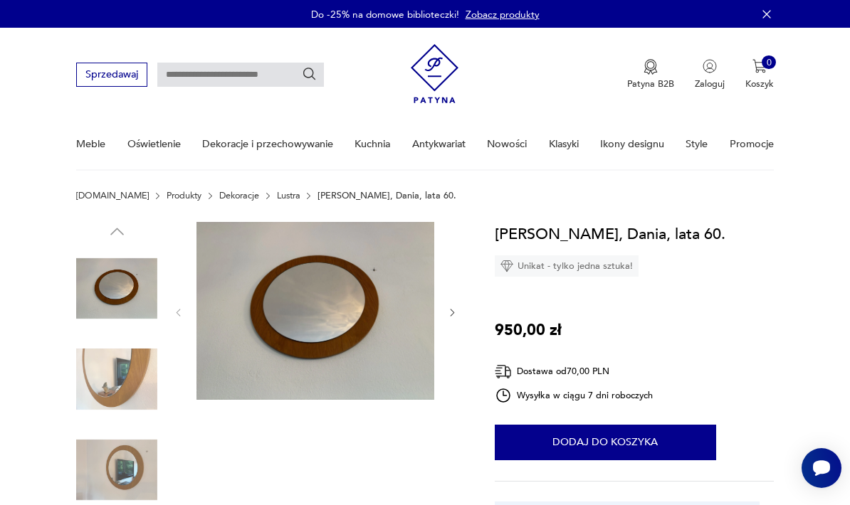
click at [364, 320] on img at bounding box center [315, 311] width 238 height 179
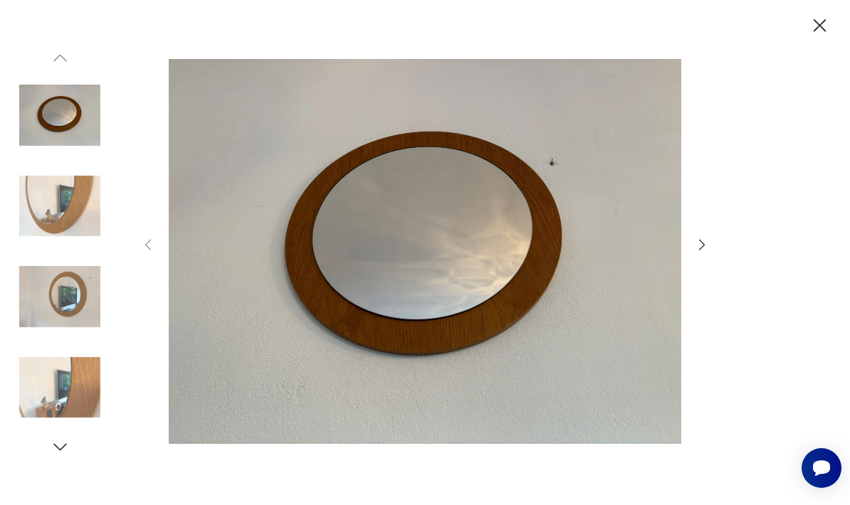
click at [709, 253] on icon "button" at bounding box center [702, 245] width 16 height 16
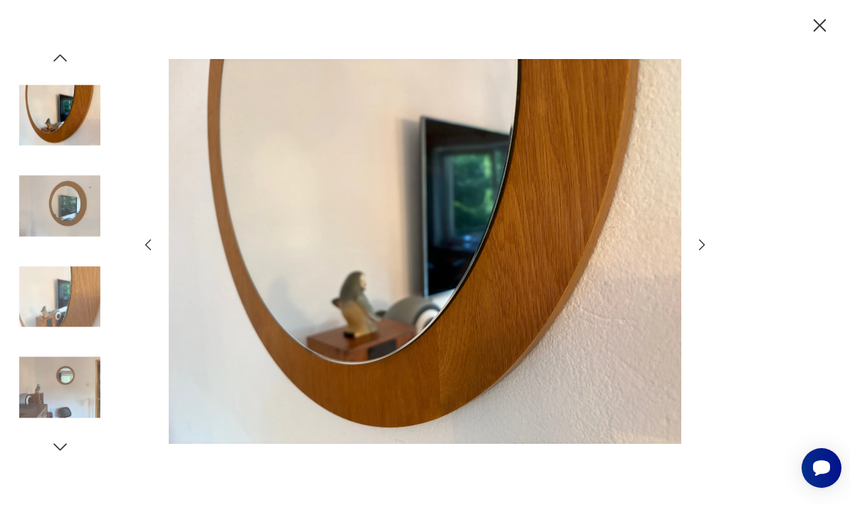
click at [705, 253] on icon "button" at bounding box center [702, 245] width 16 height 16
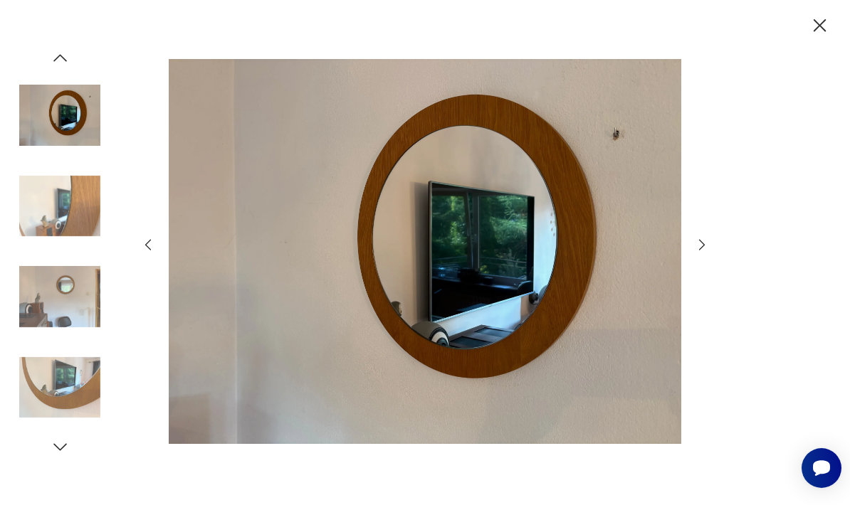
click at [707, 253] on icon "button" at bounding box center [702, 245] width 16 height 16
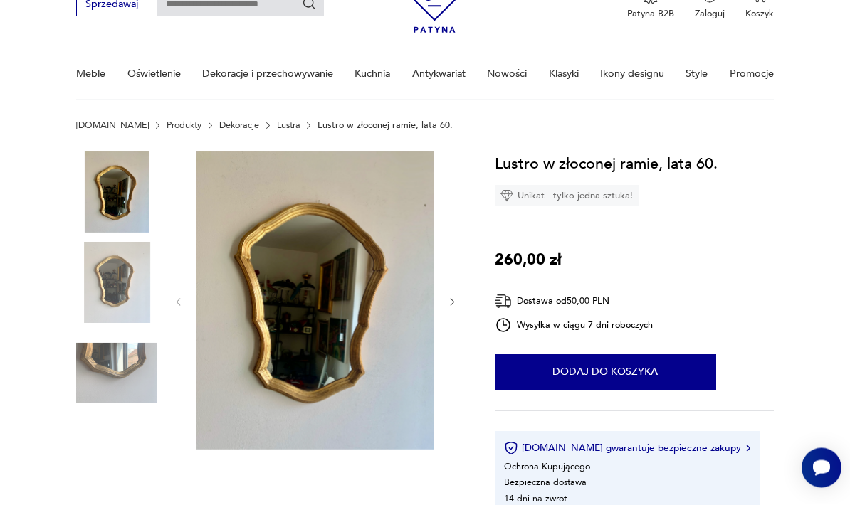
scroll to position [48, 0]
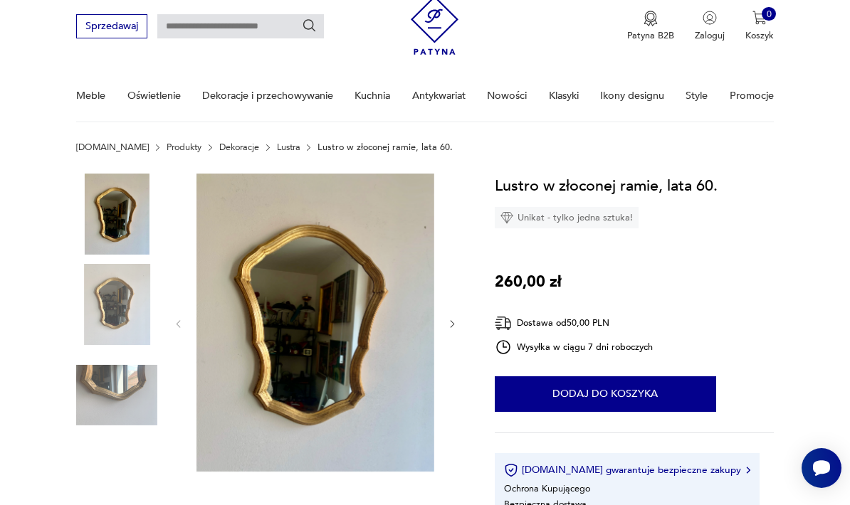
click at [348, 300] on img at bounding box center [315, 323] width 238 height 298
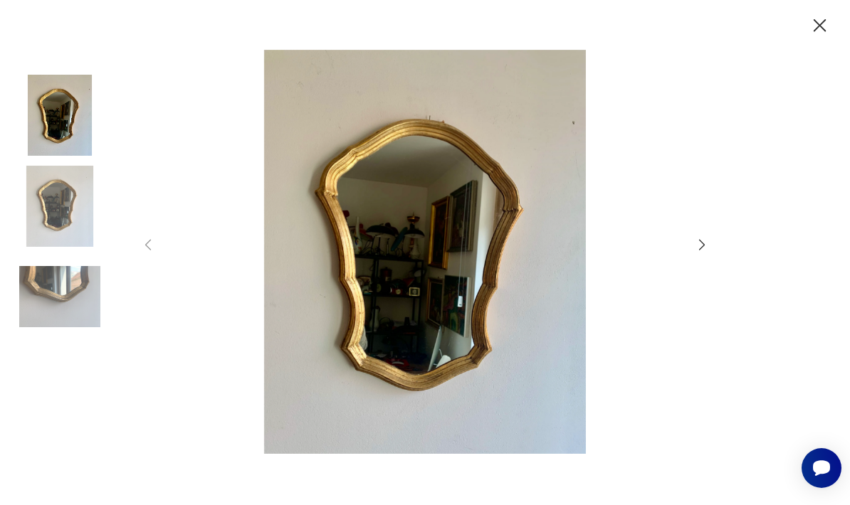
click at [709, 253] on icon "button" at bounding box center [702, 245] width 16 height 16
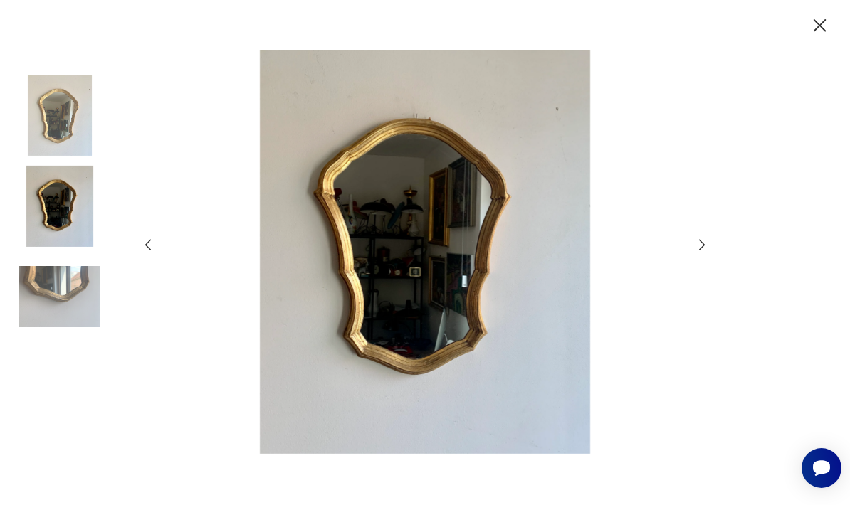
click at [722, 283] on div at bounding box center [425, 252] width 850 height 505
click at [695, 253] on icon "button" at bounding box center [702, 245] width 16 height 16
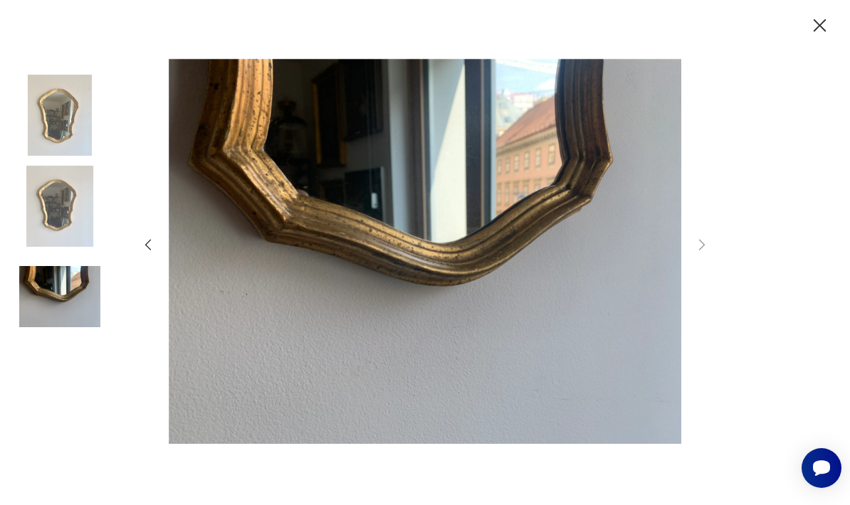
click at [712, 283] on div at bounding box center [425, 252] width 850 height 505
click at [716, 281] on div at bounding box center [425, 252] width 850 height 505
click at [828, 30] on icon "button" at bounding box center [820, 25] width 23 height 23
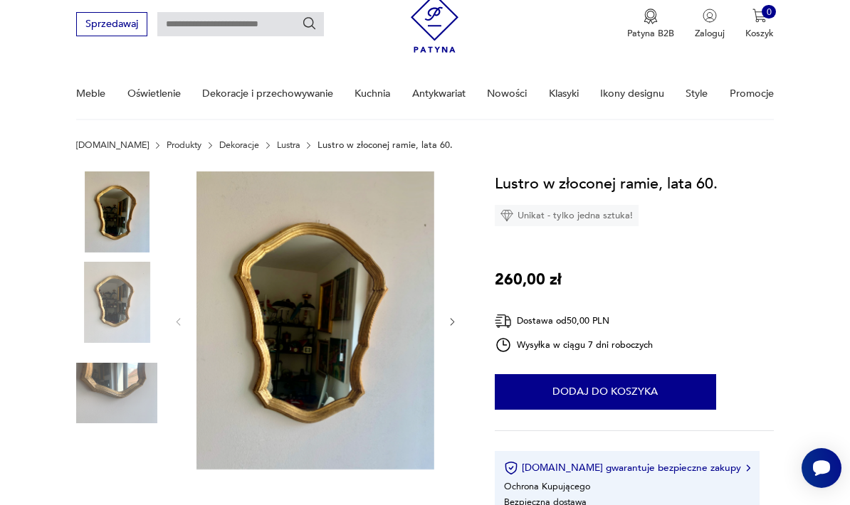
scroll to position [49, 0]
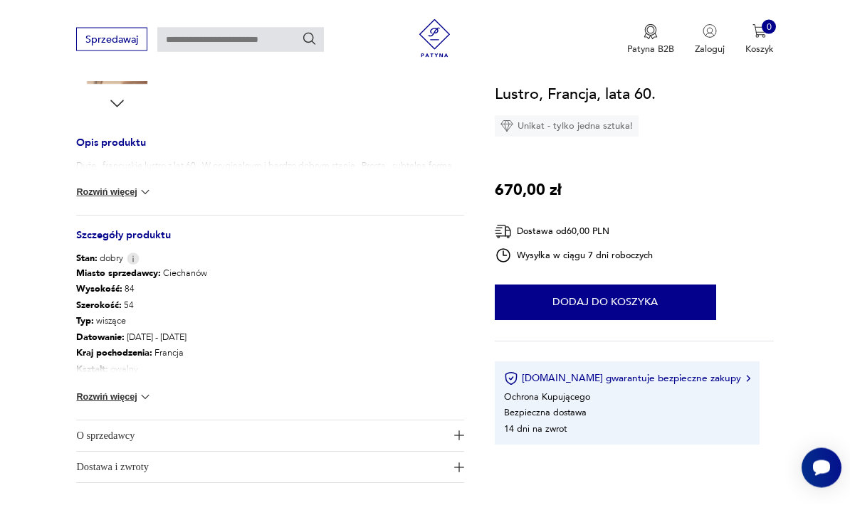
scroll to position [520, 0]
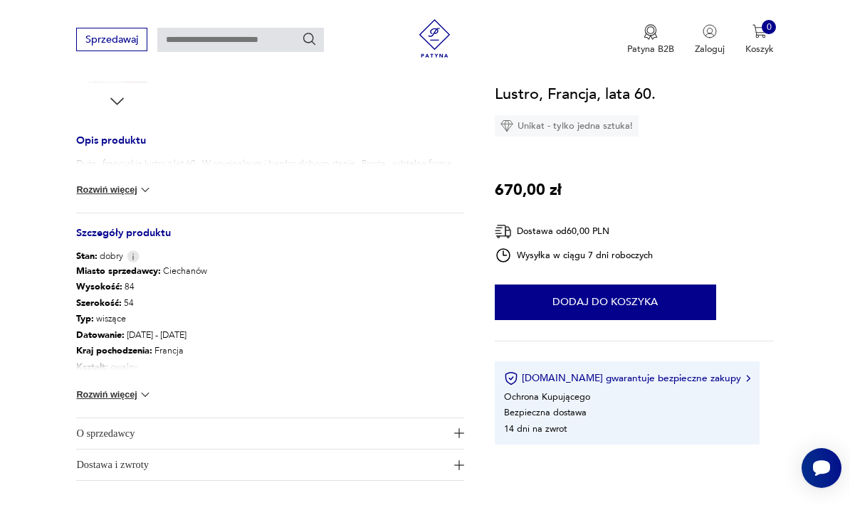
click at [152, 399] on img at bounding box center [145, 395] width 14 height 14
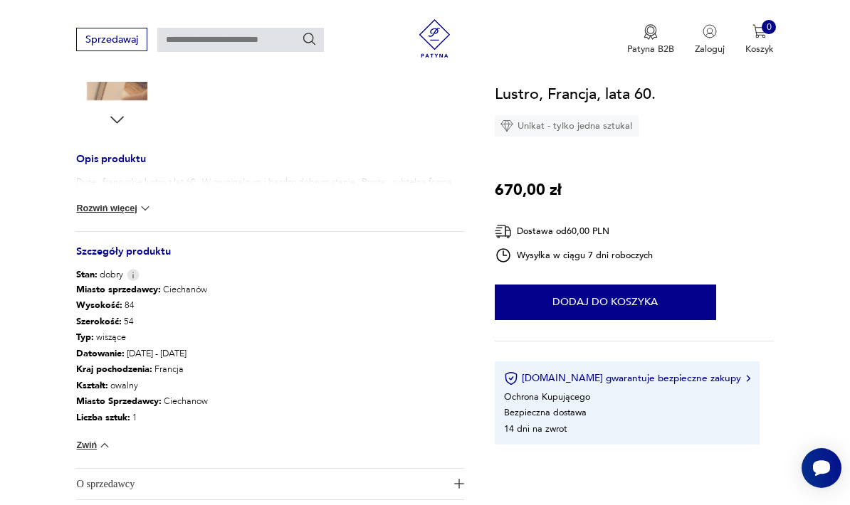
scroll to position [491, 0]
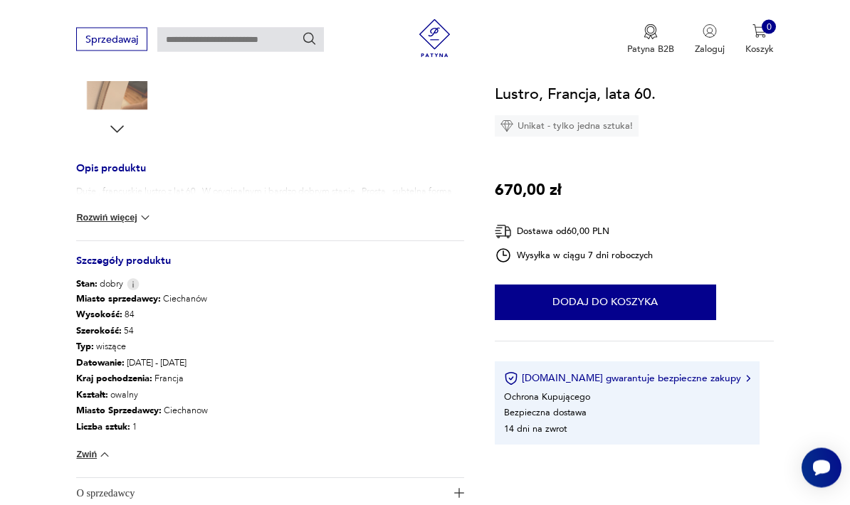
click at [139, 170] on h3 "Opis produktu" at bounding box center [269, 175] width 387 height 21
click at [132, 224] on button "Rozwiń więcej" at bounding box center [114, 218] width 76 height 14
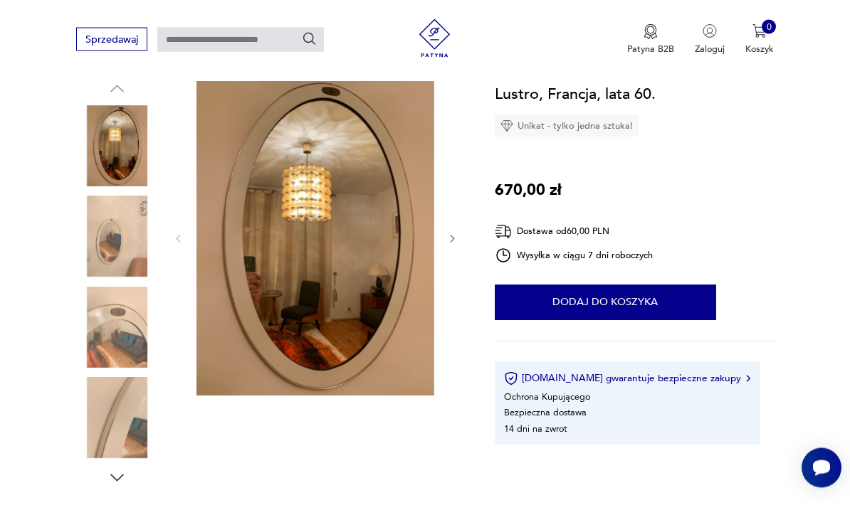
scroll to position [144, 0]
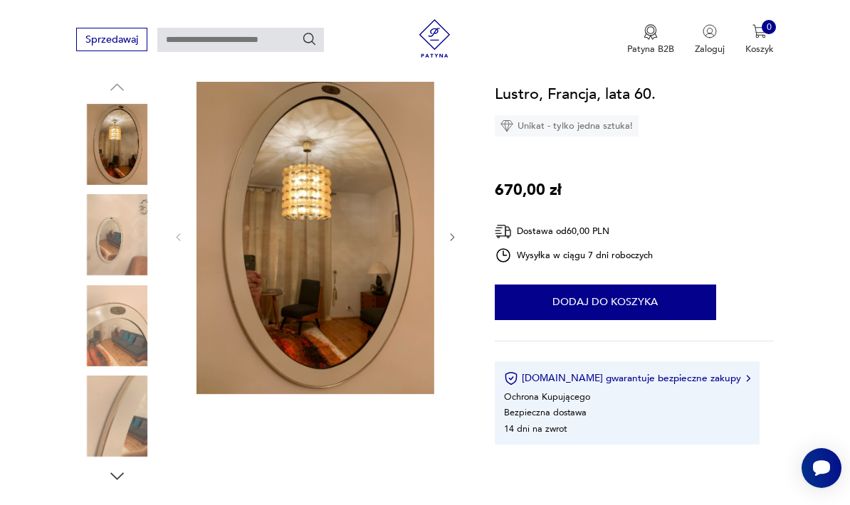
click at [370, 236] on img at bounding box center [315, 236] width 238 height 317
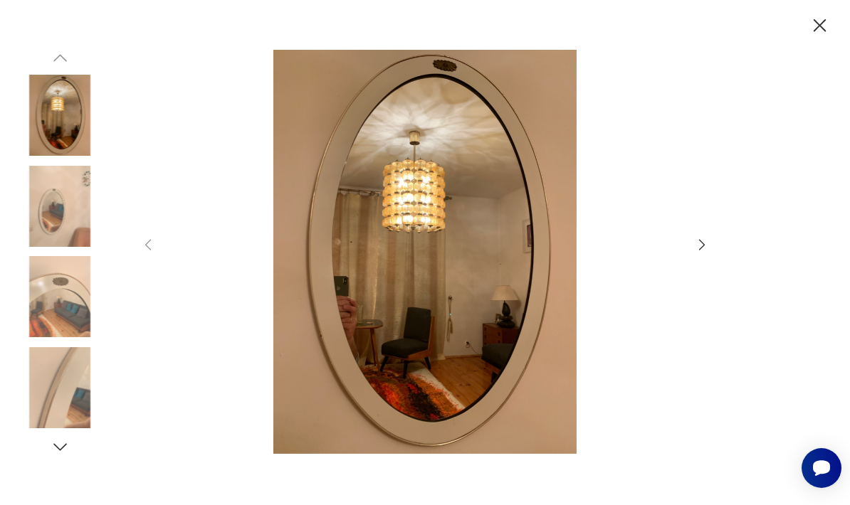
click at [709, 253] on icon "button" at bounding box center [702, 245] width 16 height 16
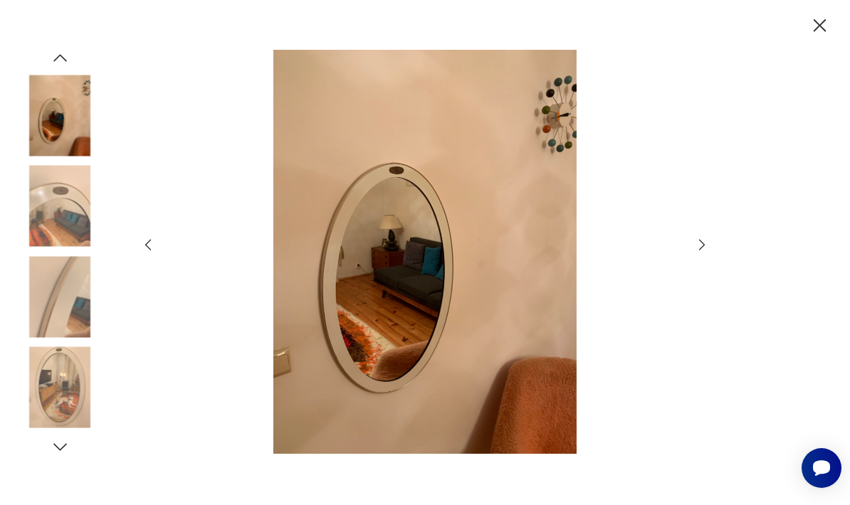
click at [724, 282] on div at bounding box center [425, 252] width 850 height 505
click at [705, 253] on icon "button" at bounding box center [702, 245] width 16 height 16
